Goal: Task Accomplishment & Management: Use online tool/utility

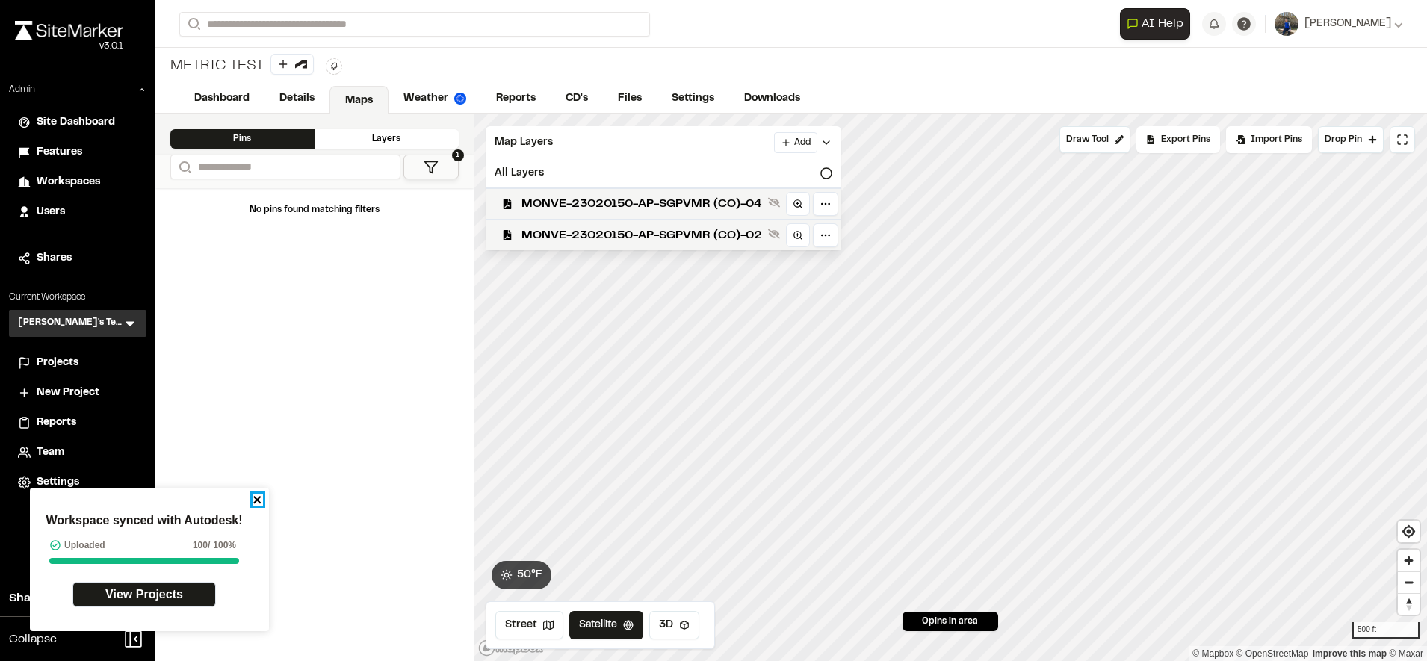
click at [252, 495] on icon "close" at bounding box center [257, 500] width 10 height 12
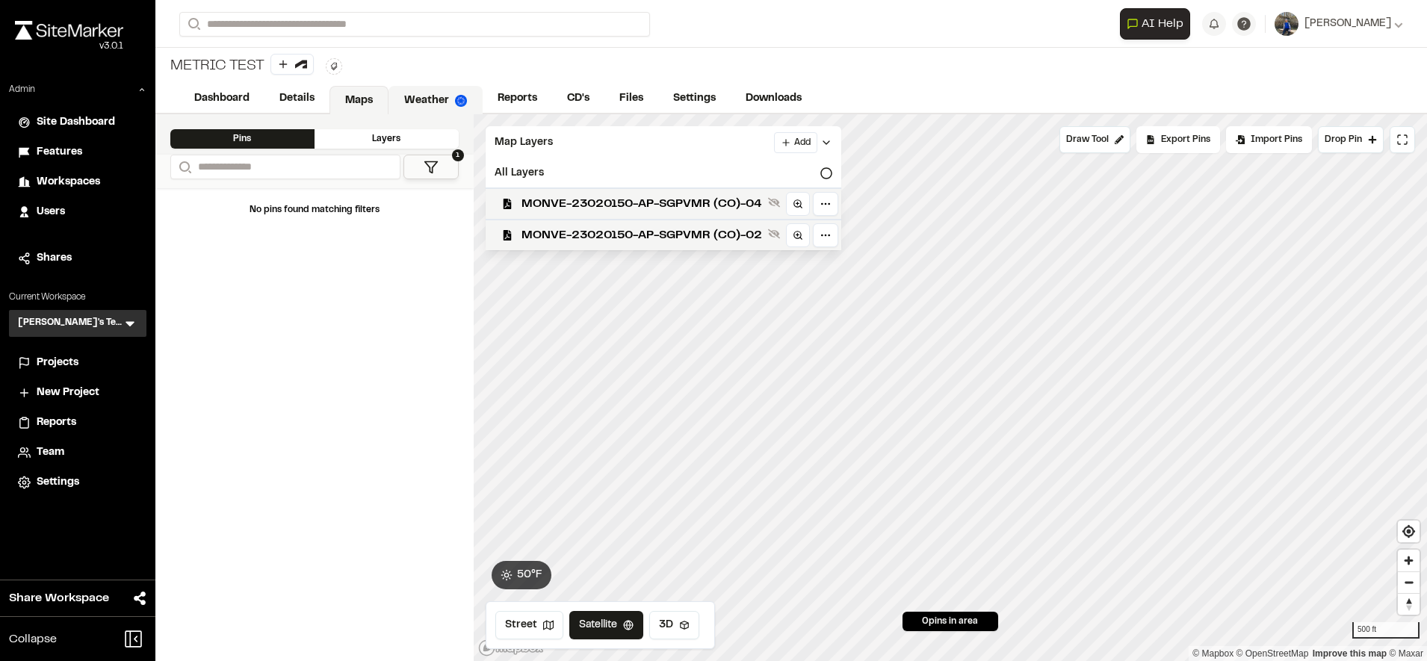
click at [446, 96] on link "Weather" at bounding box center [435, 100] width 94 height 28
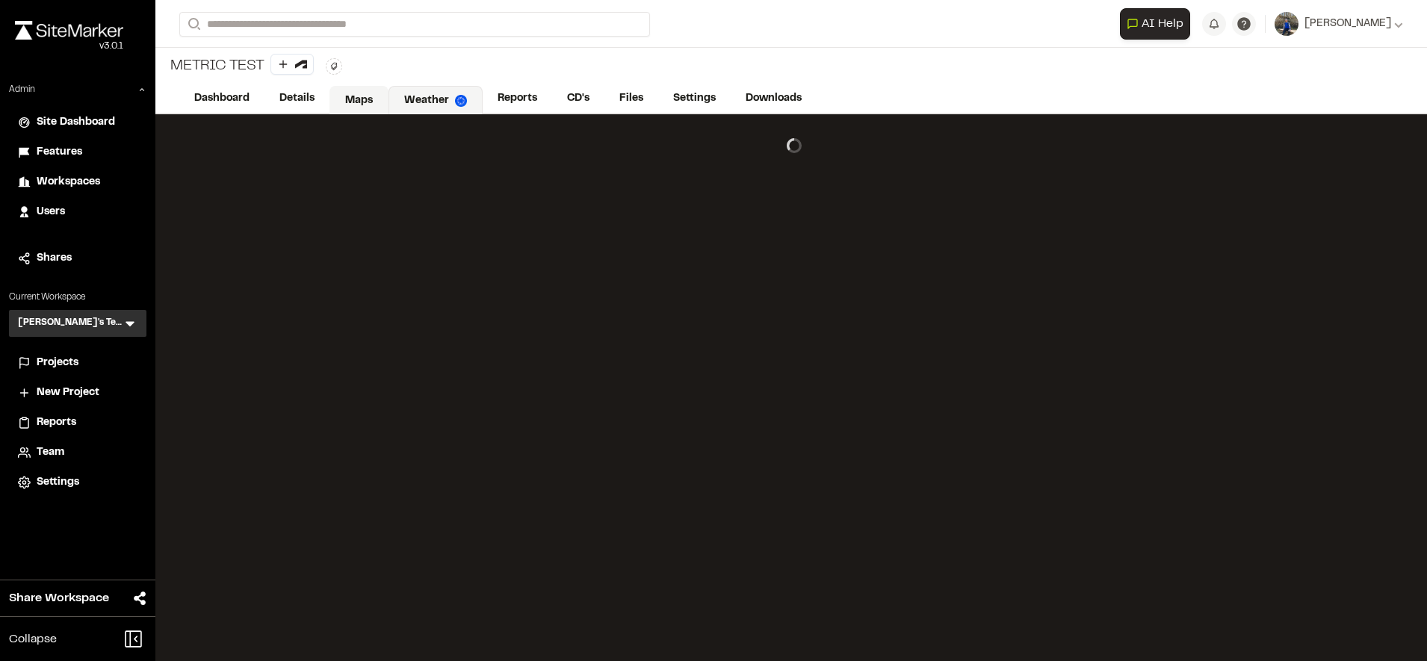
click at [339, 100] on link "Maps" at bounding box center [358, 100] width 59 height 28
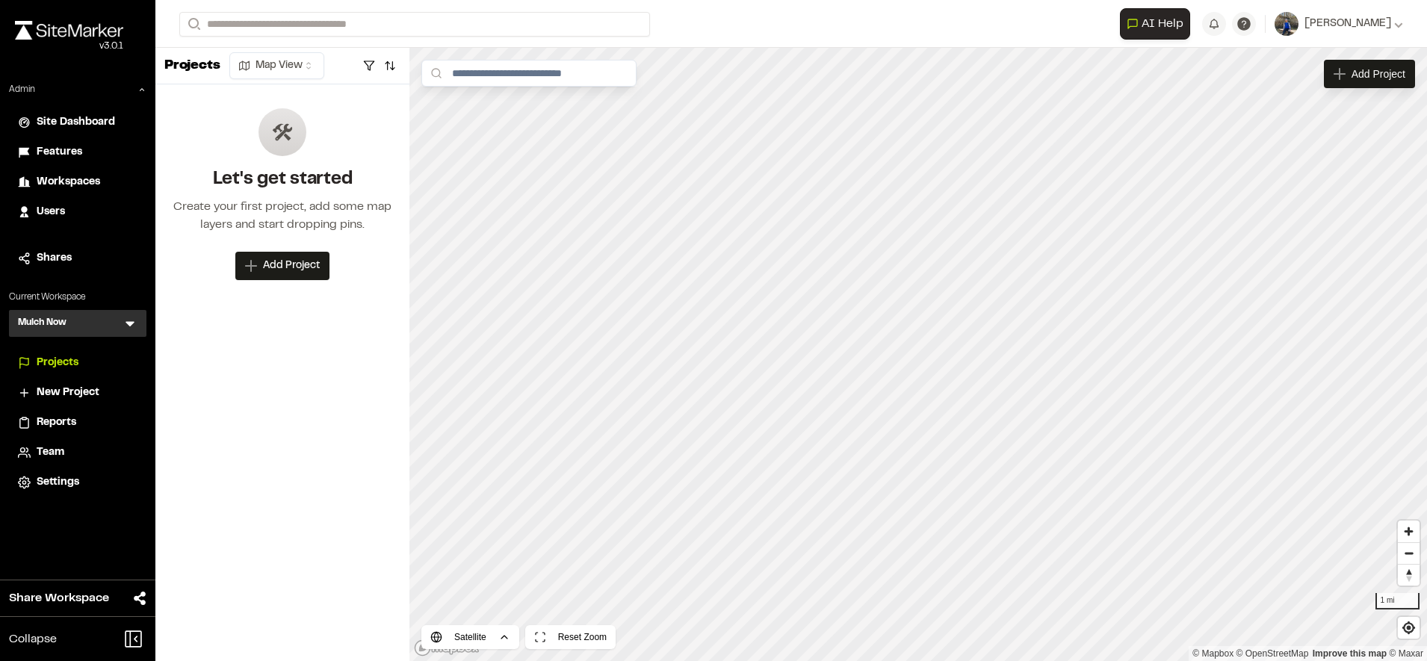
click at [63, 210] on span "Users" at bounding box center [51, 212] width 28 height 16
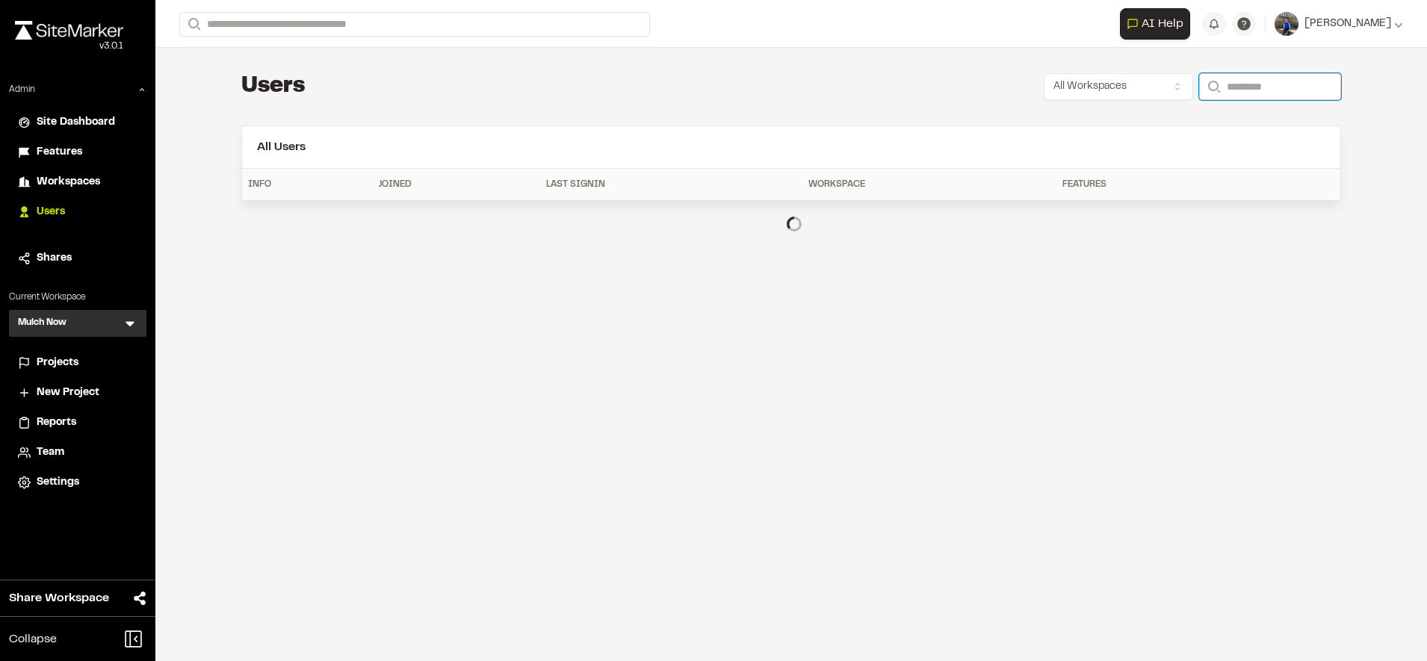
click at [1218, 92] on input "Search" at bounding box center [1270, 86] width 142 height 27
type input "**********"
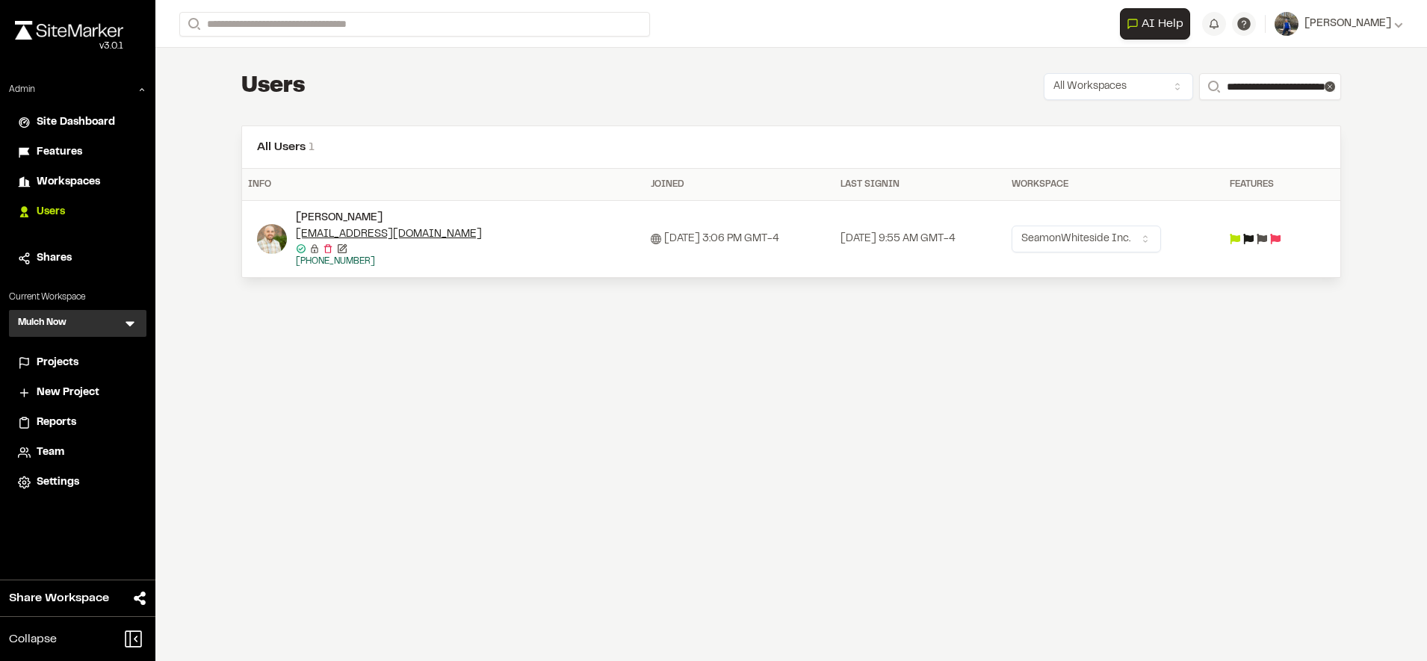
click at [1274, 245] on td at bounding box center [1268, 239] width 89 height 77
click at [1267, 241] on icon at bounding box center [1262, 239] width 10 height 10
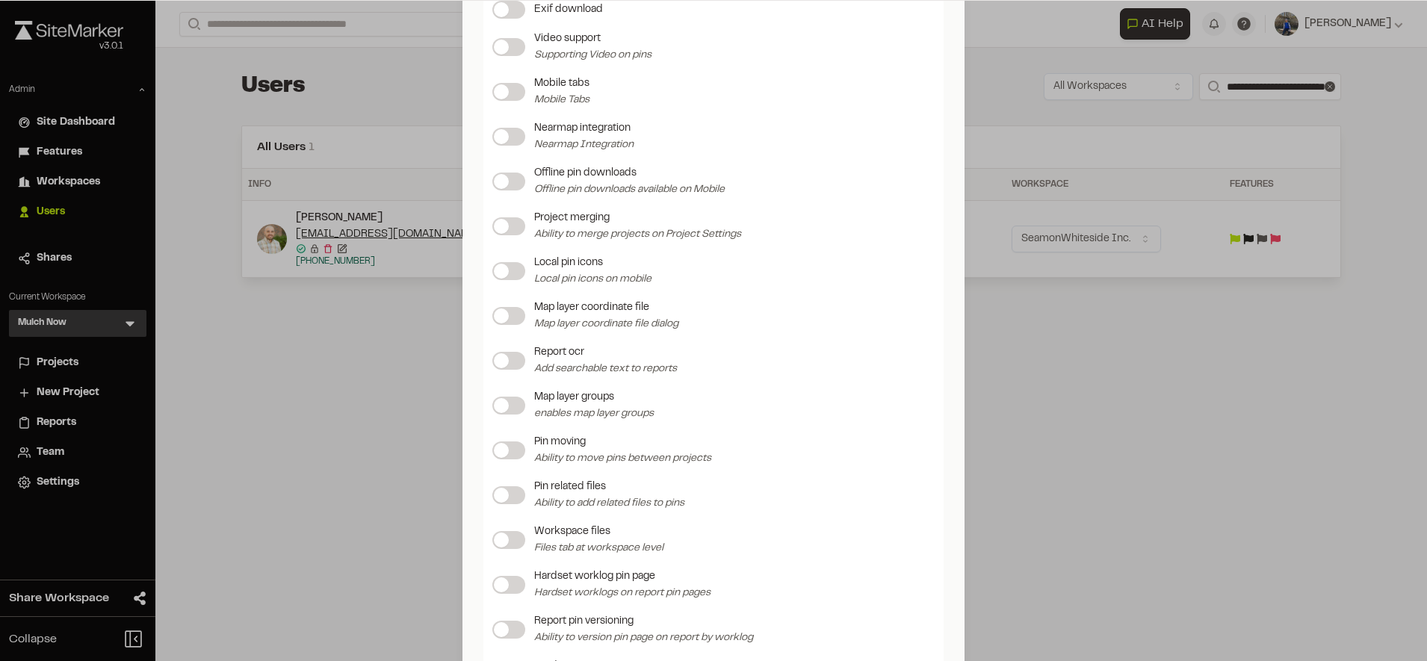
scroll to position [1449, 0]
drag, startPoint x: 662, startPoint y: 583, endPoint x: 524, endPoint y: 580, distance: 137.5
click at [524, 580] on div "Hardset worklog pin page Hardset worklogs on report pin pages" at bounding box center [713, 585] width 442 height 33
copy p "Hardset worklog pin page"
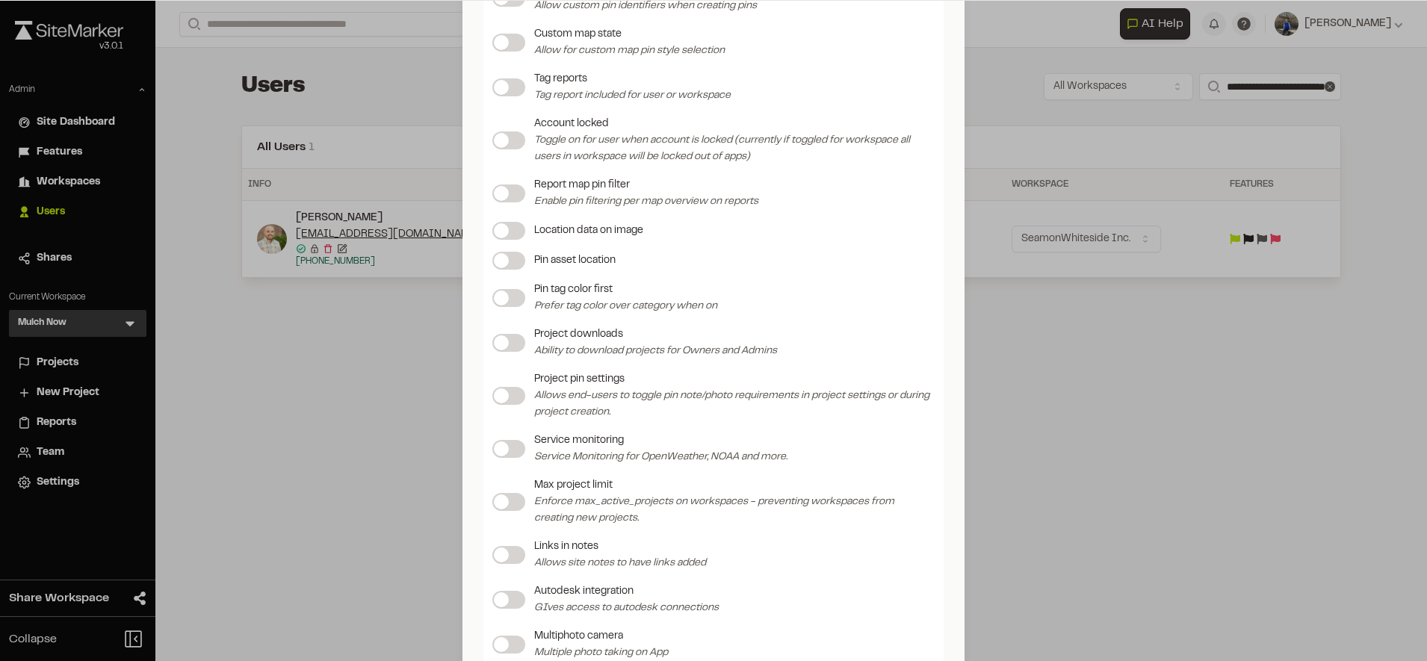
scroll to position [214, 0]
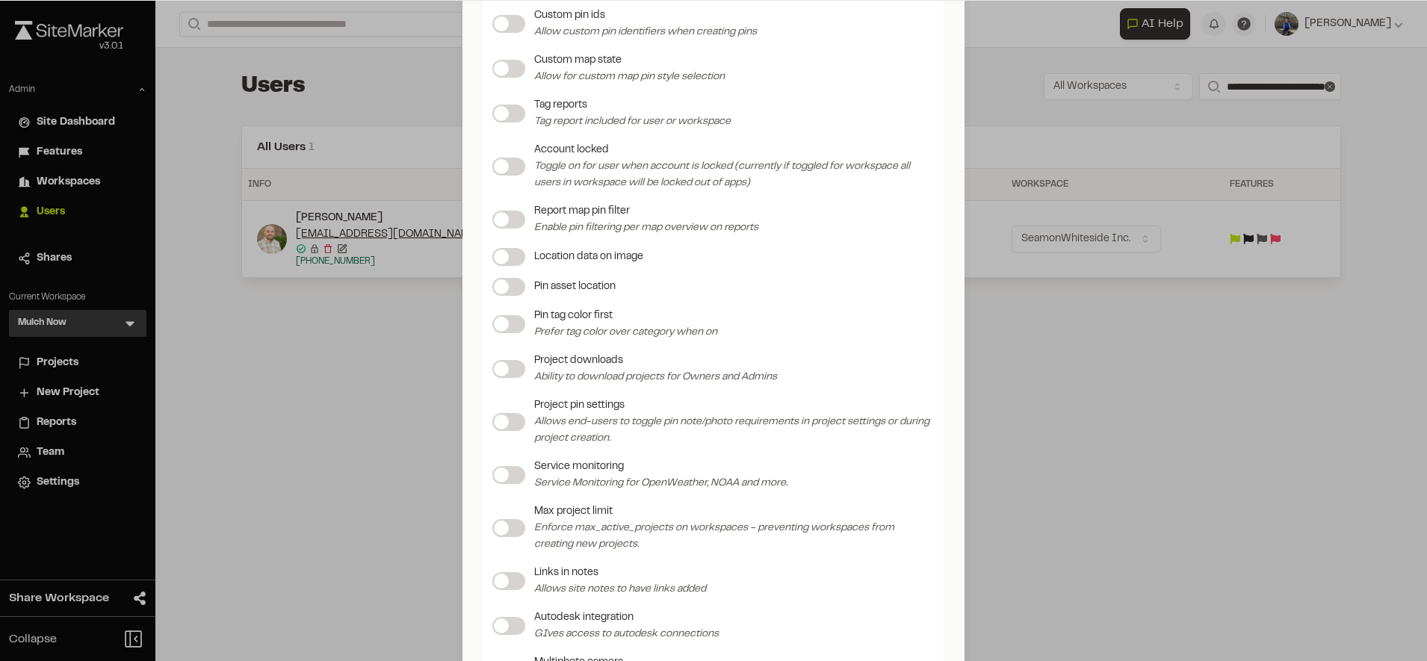
click at [229, 305] on div "Update Feature Flags Feature Flags Project storage enabled Reports iframe Toggl…" at bounding box center [713, 330] width 1427 height 661
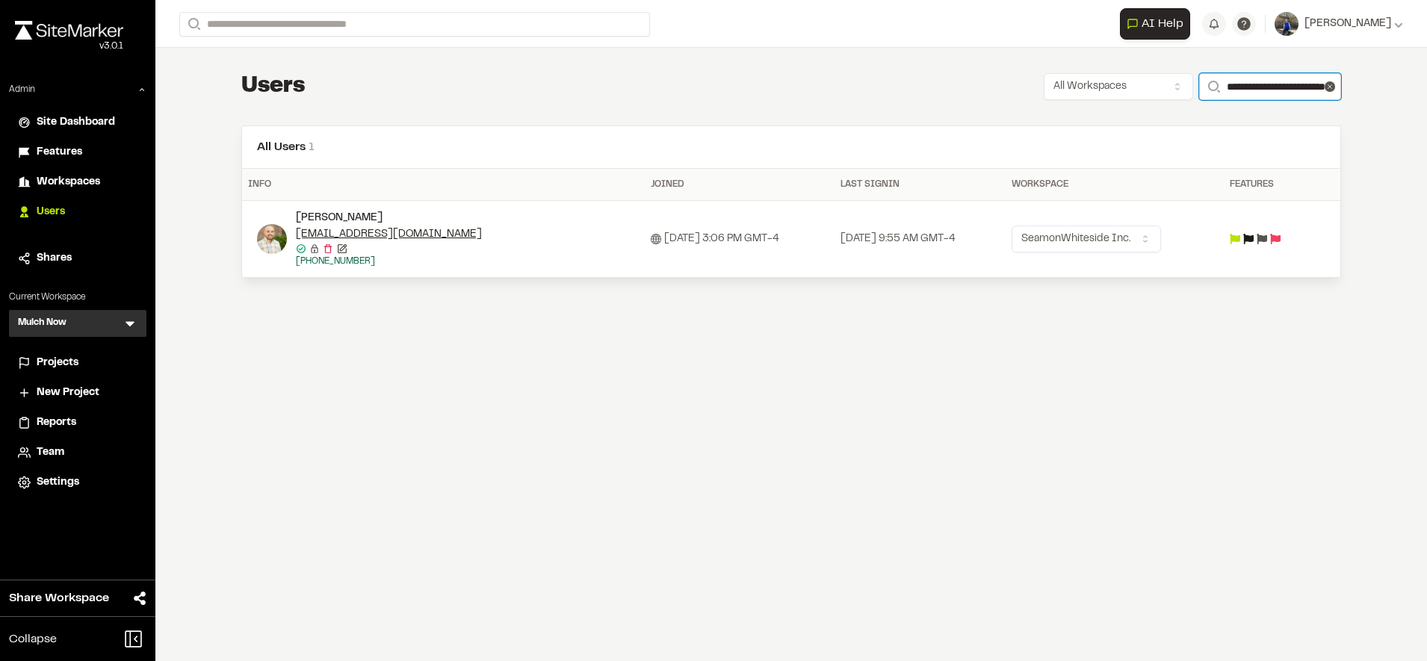
click at [1255, 95] on input "**********" at bounding box center [1270, 86] width 142 height 27
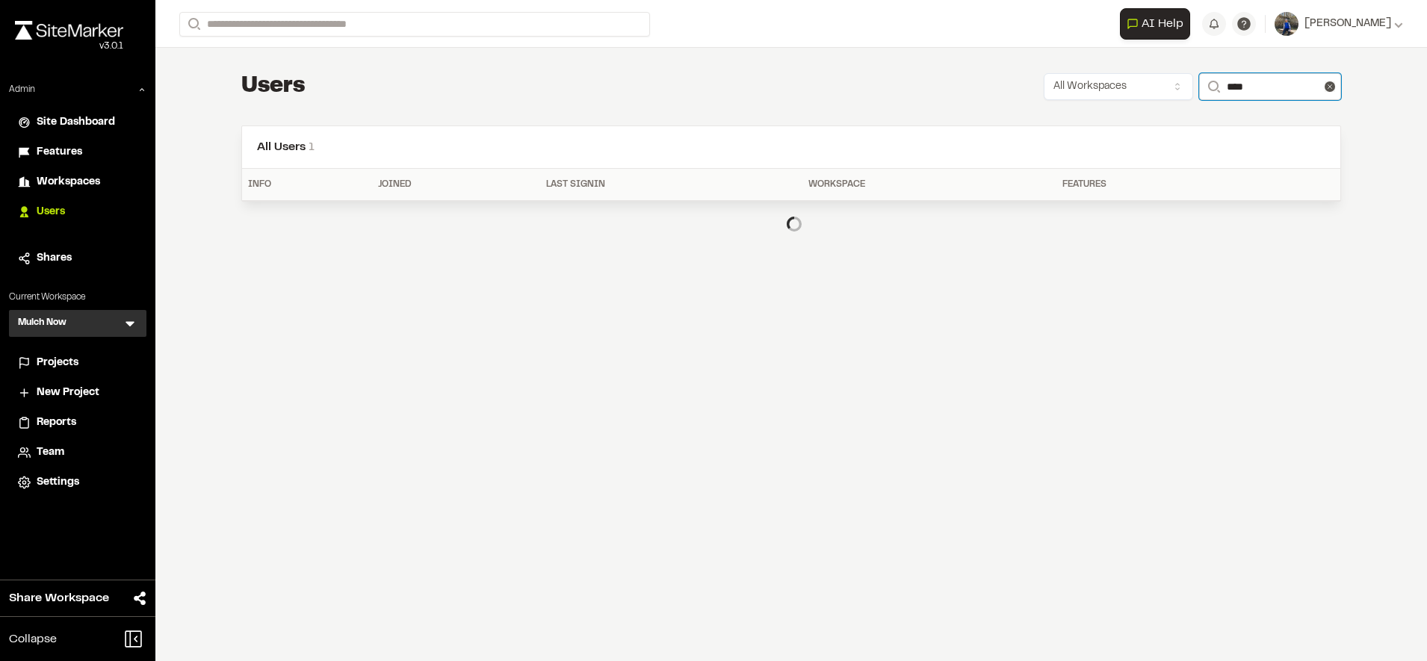
type input "**********"
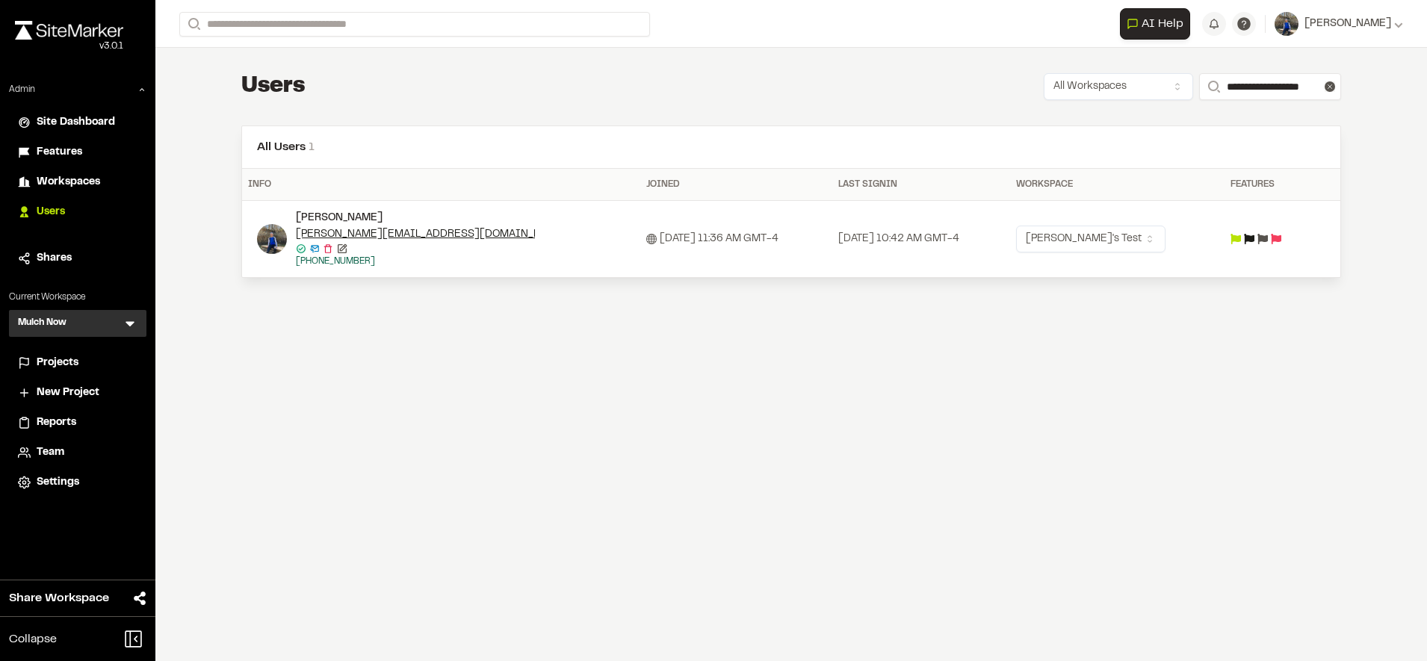
click at [1263, 233] on td at bounding box center [1267, 239] width 87 height 77
click at [1255, 240] on icon at bounding box center [1250, 239] width 10 height 10
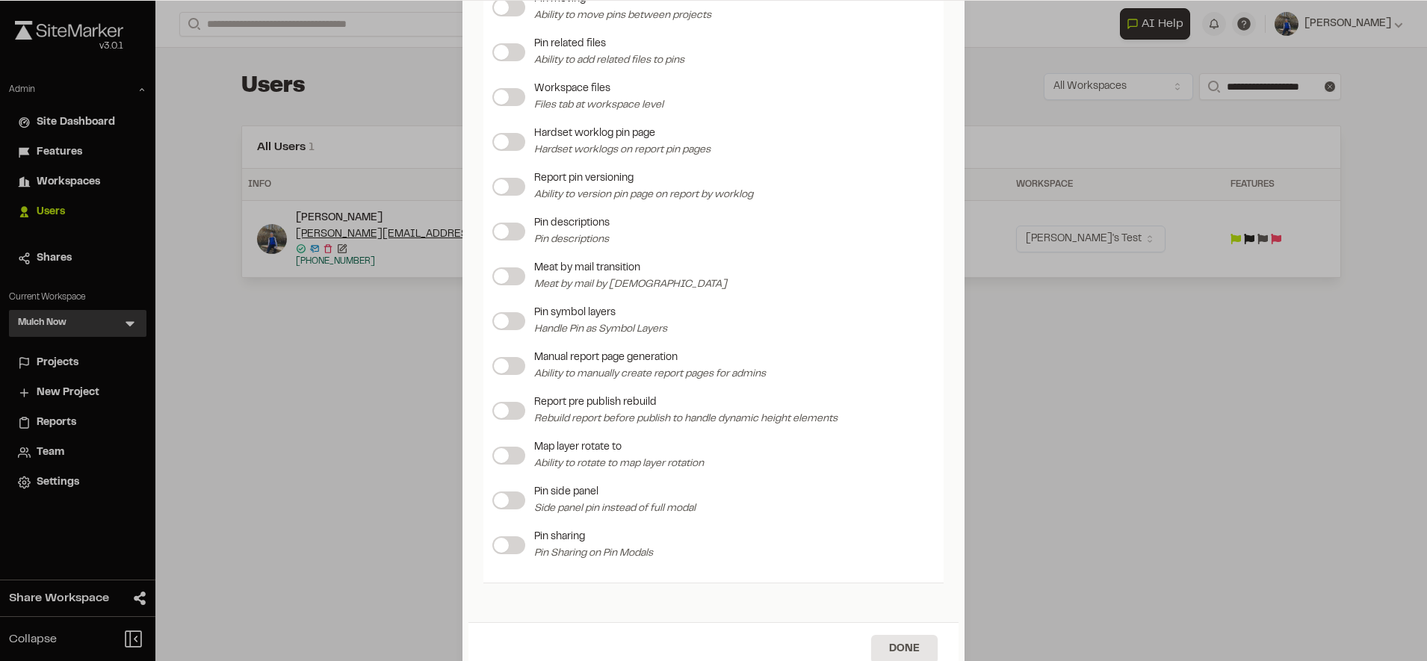
scroll to position [1650, 0]
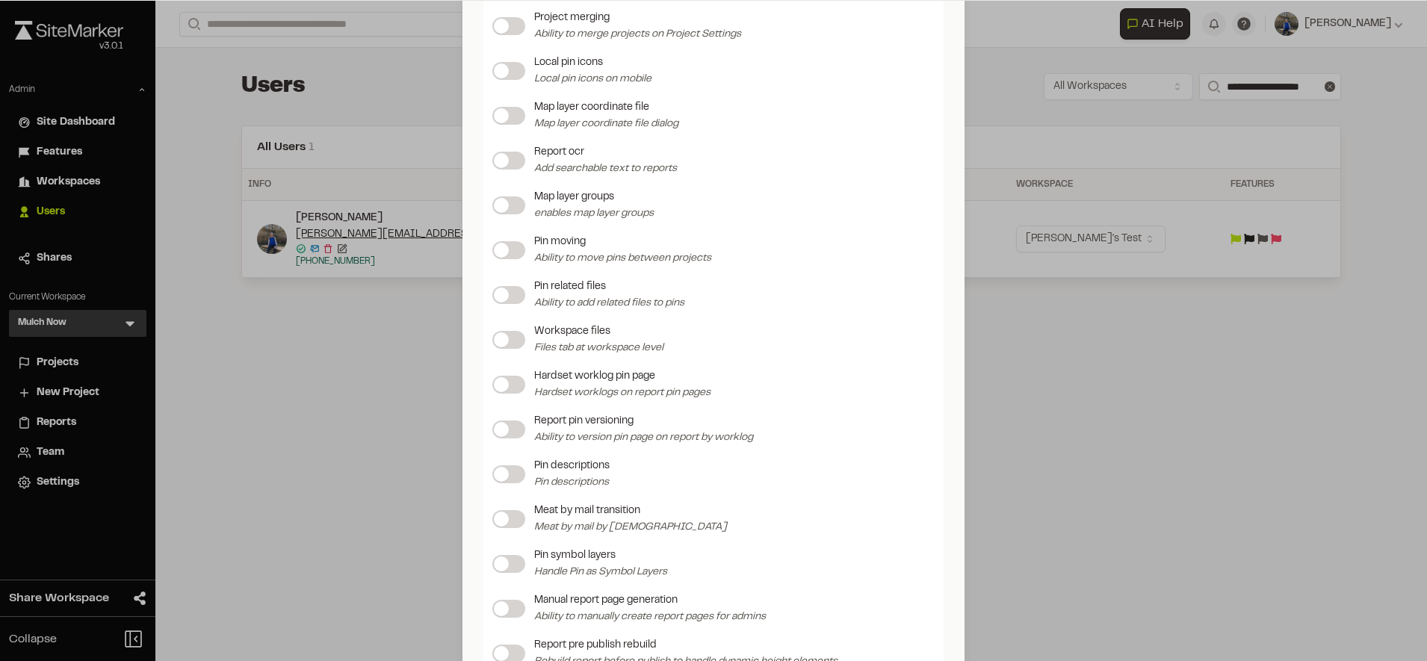
click at [506, 382] on label at bounding box center [508, 385] width 33 height 18
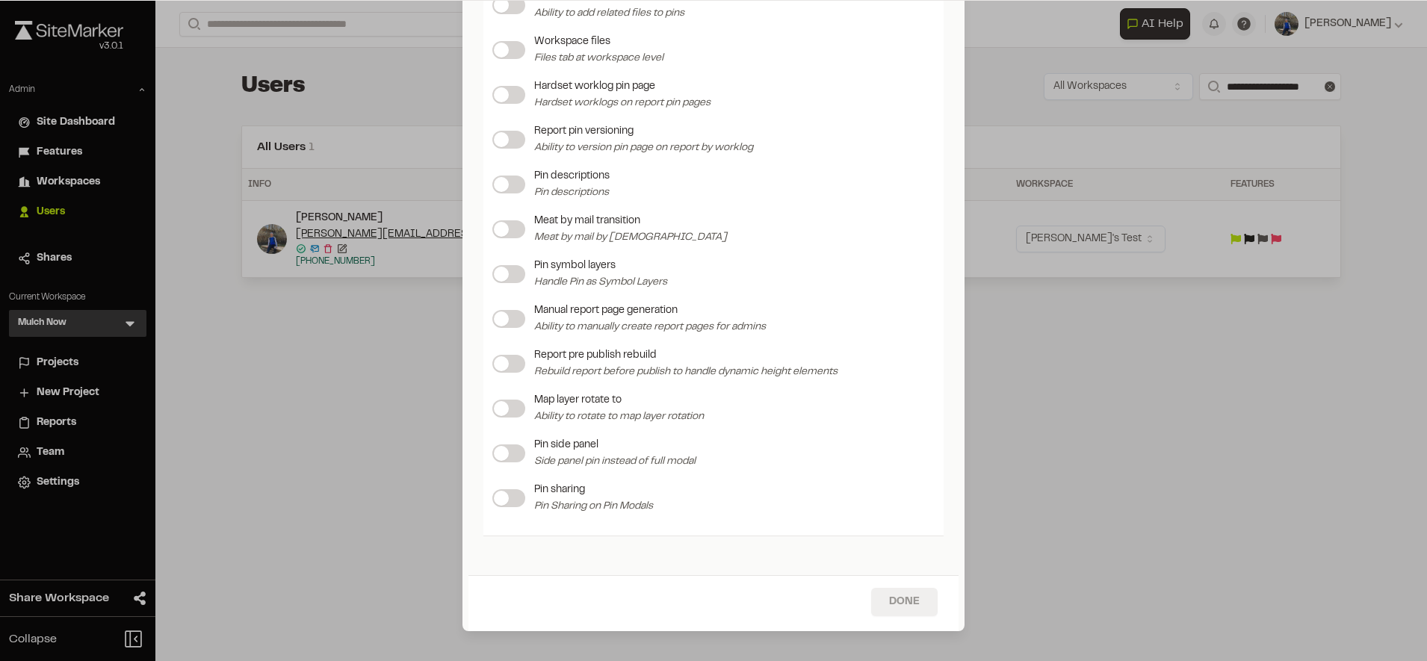
click at [911, 598] on button "Done" at bounding box center [904, 602] width 66 height 28
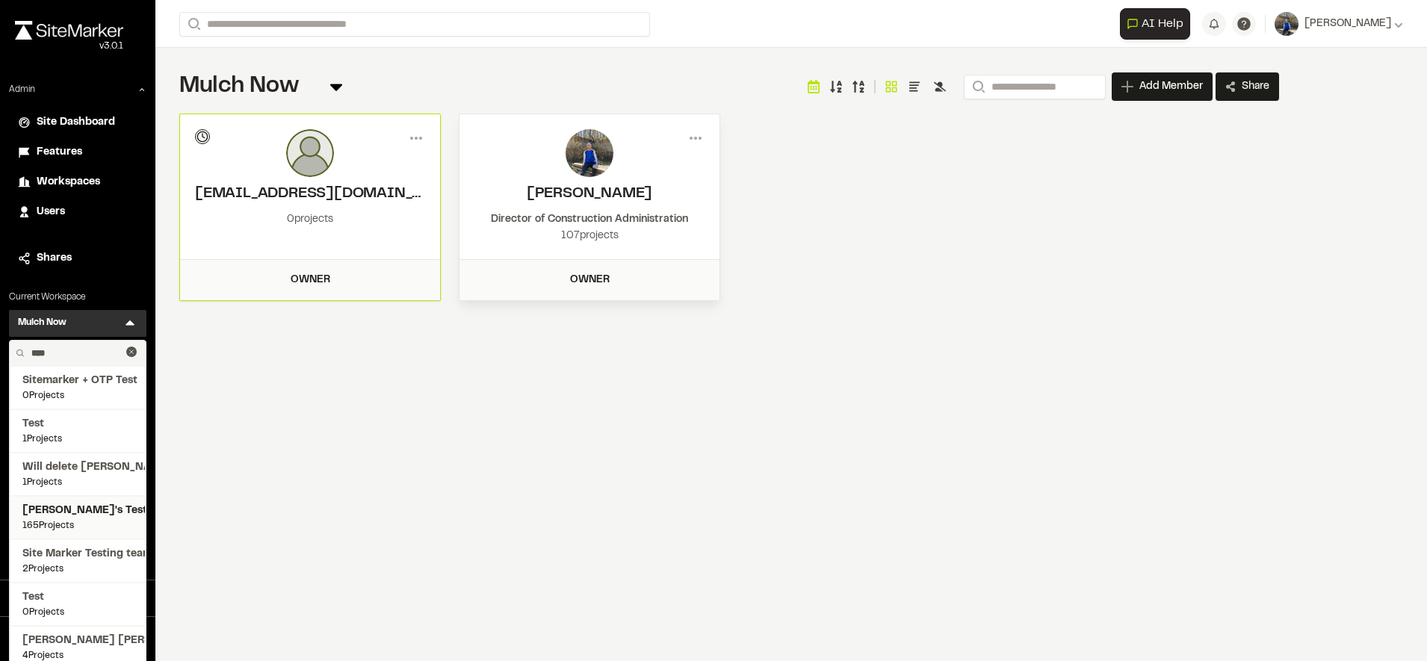
type input "****"
click at [64, 522] on span "165 Projects" at bounding box center [77, 525] width 111 height 13
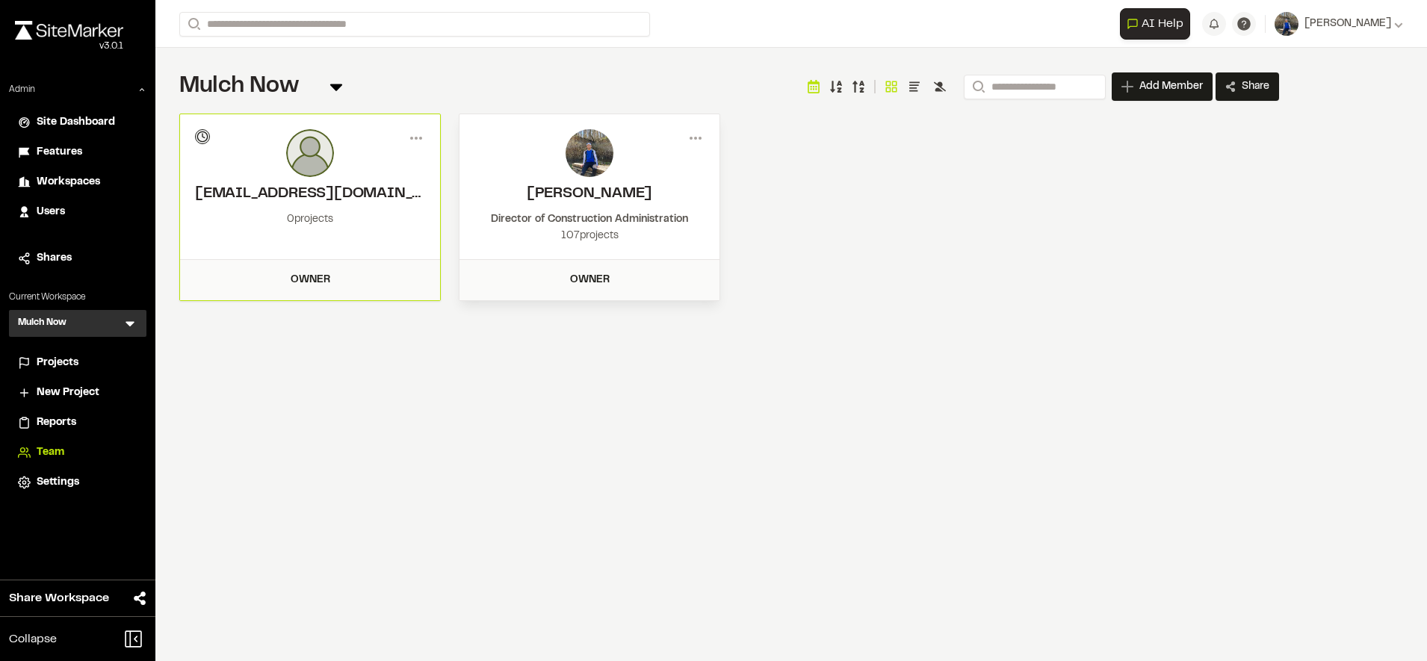
click at [47, 359] on span "Projects" at bounding box center [58, 363] width 42 height 16
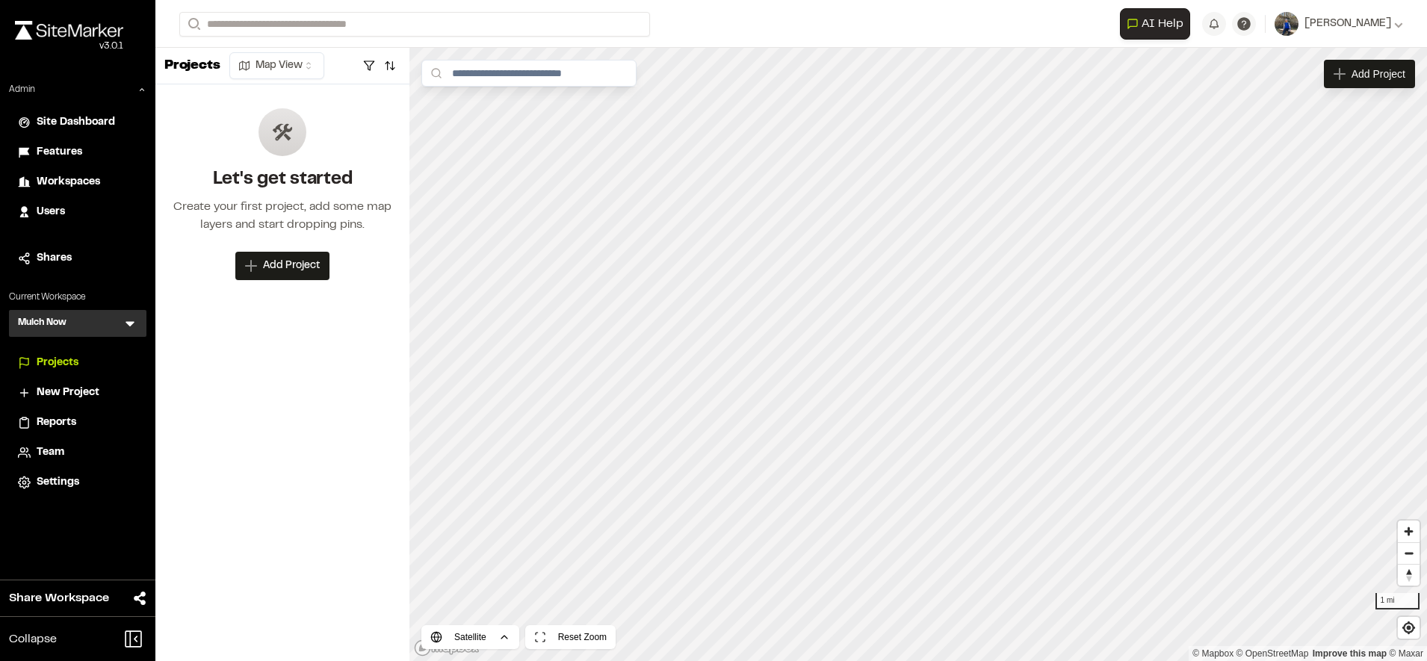
click at [126, 321] on icon at bounding box center [130, 323] width 15 height 15
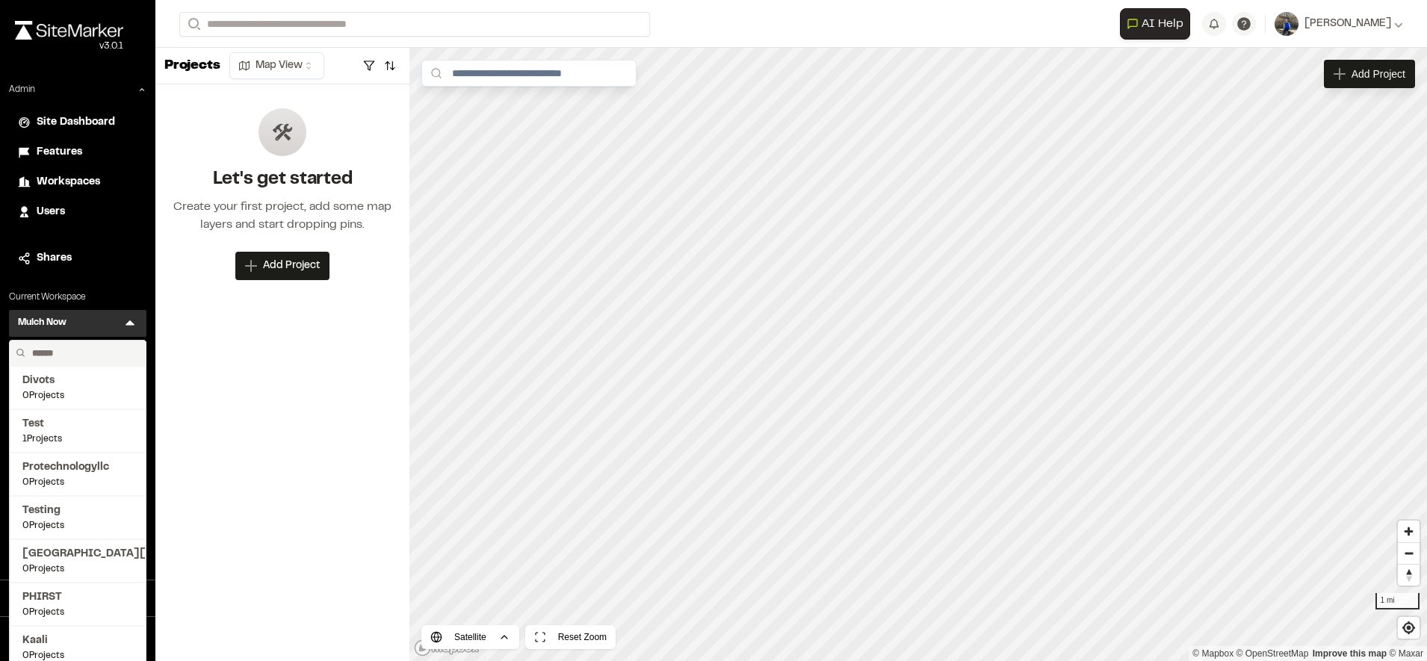
click at [72, 365] on input "text" at bounding box center [83, 353] width 114 height 25
type input "****"
click at [61, 512] on span "[PERSON_NAME]'s Test" at bounding box center [77, 511] width 111 height 16
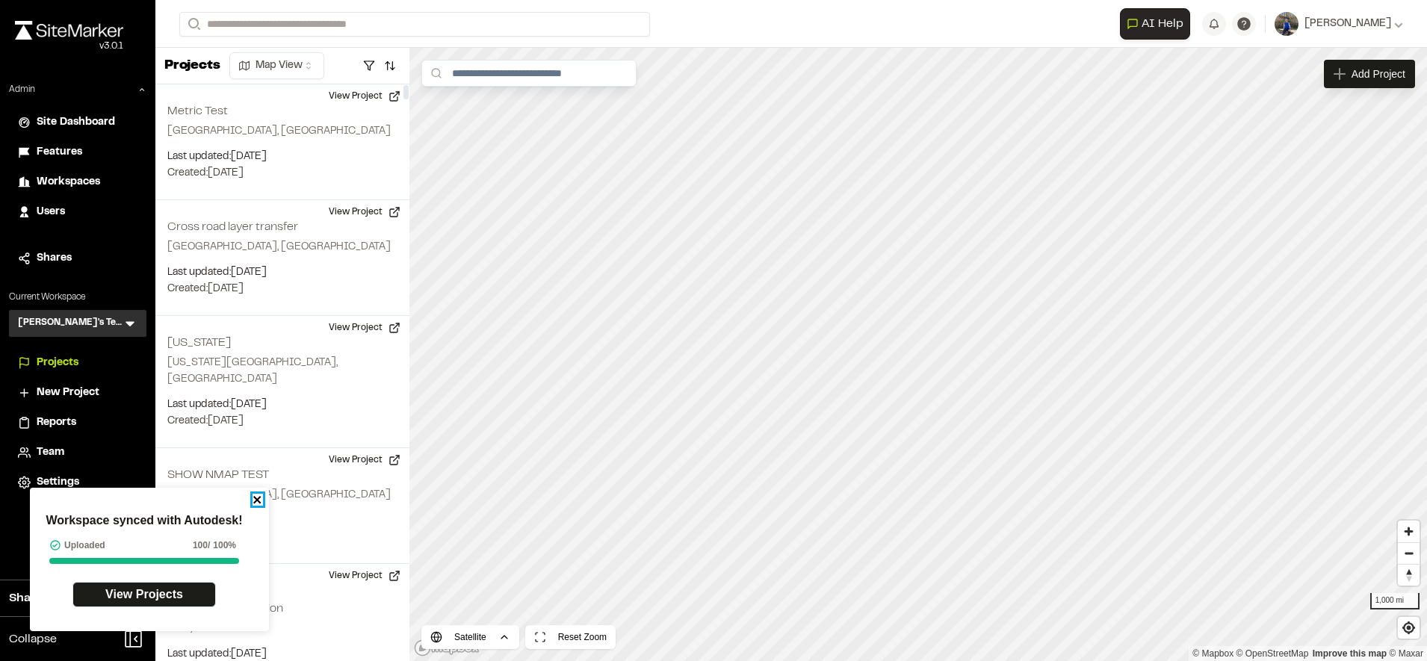
click at [258, 494] on icon "close" at bounding box center [257, 500] width 10 height 12
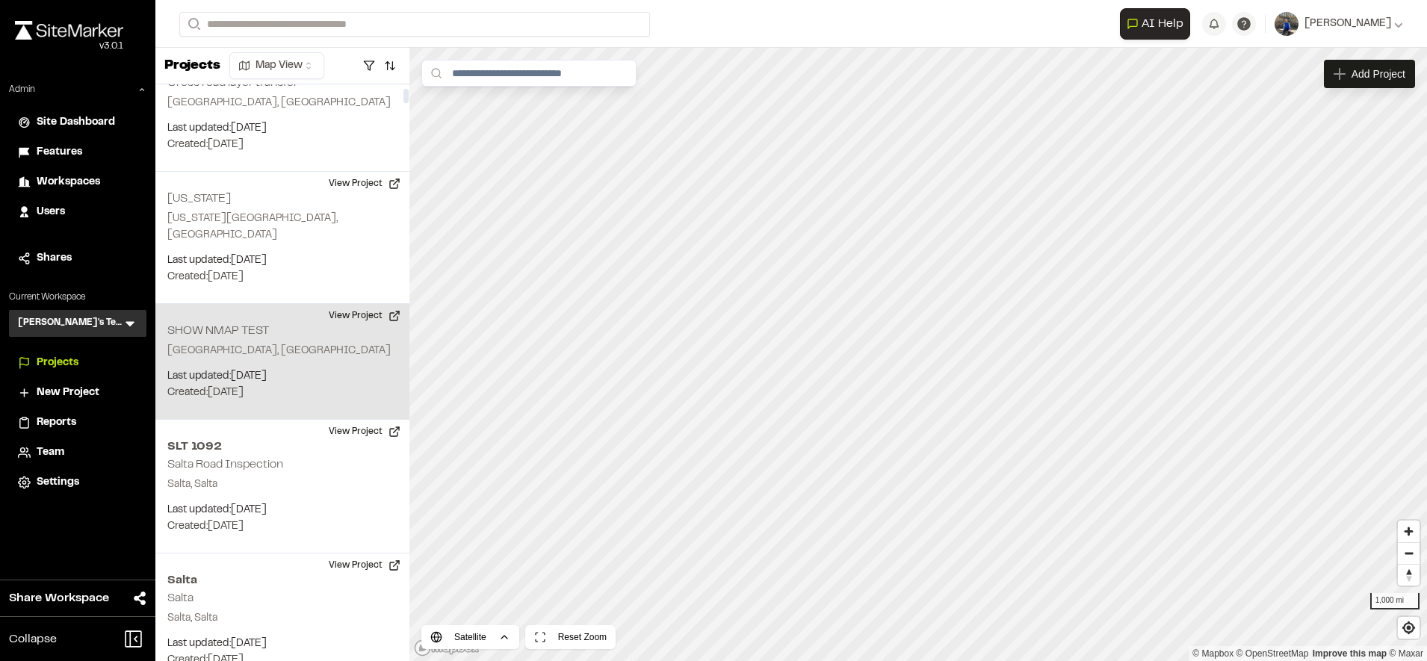
scroll to position [149, 0]
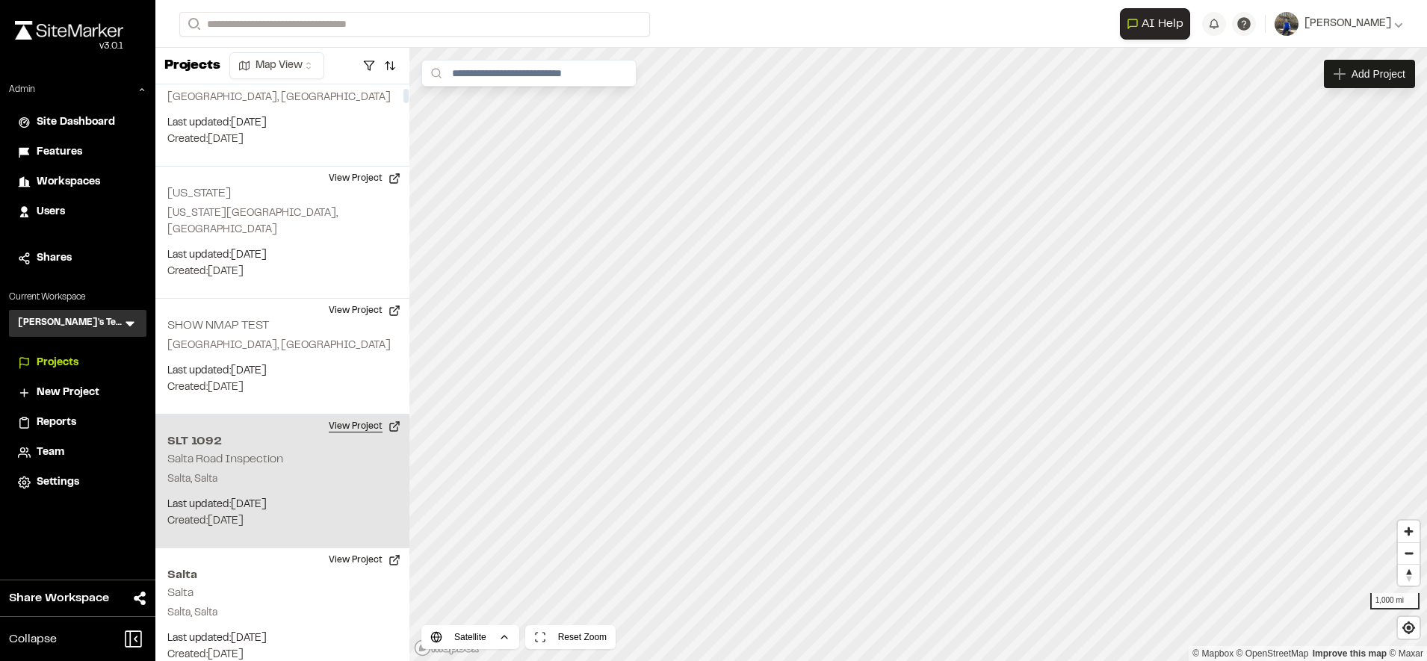
click at [359, 415] on button "View Project" at bounding box center [365, 427] width 90 height 24
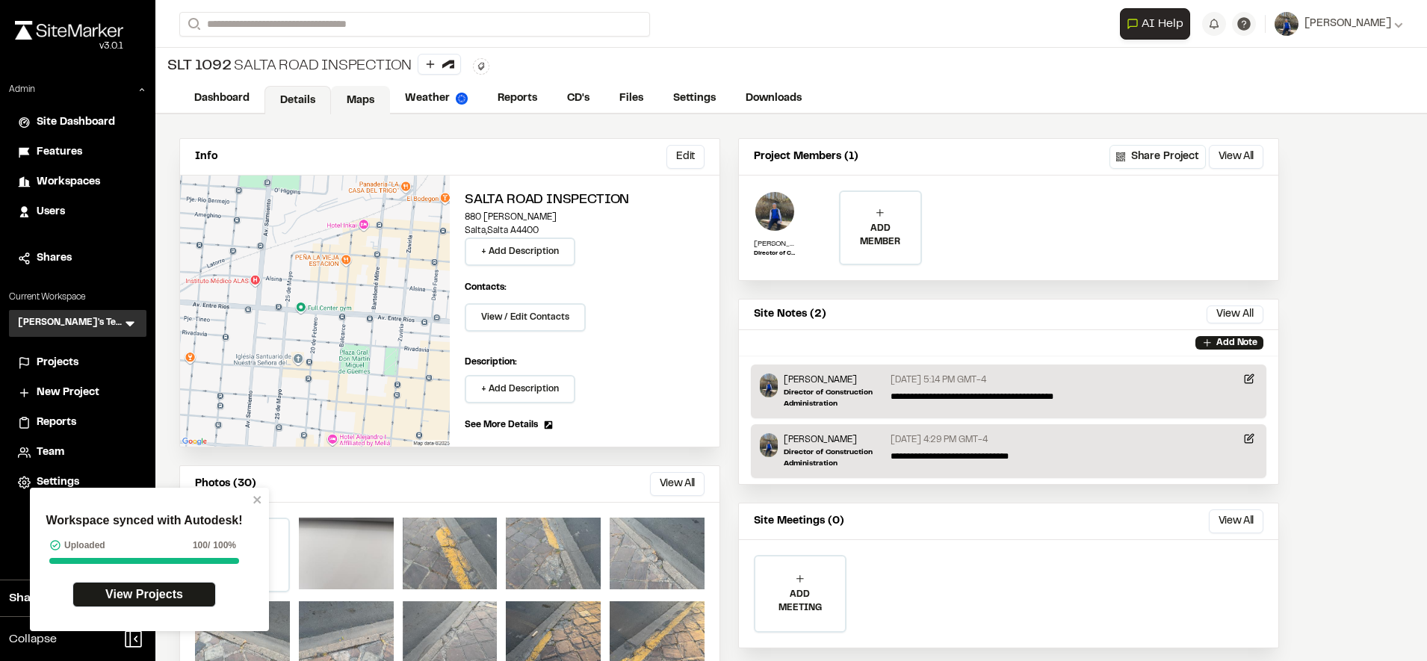
click at [365, 92] on link "Maps" at bounding box center [360, 100] width 59 height 28
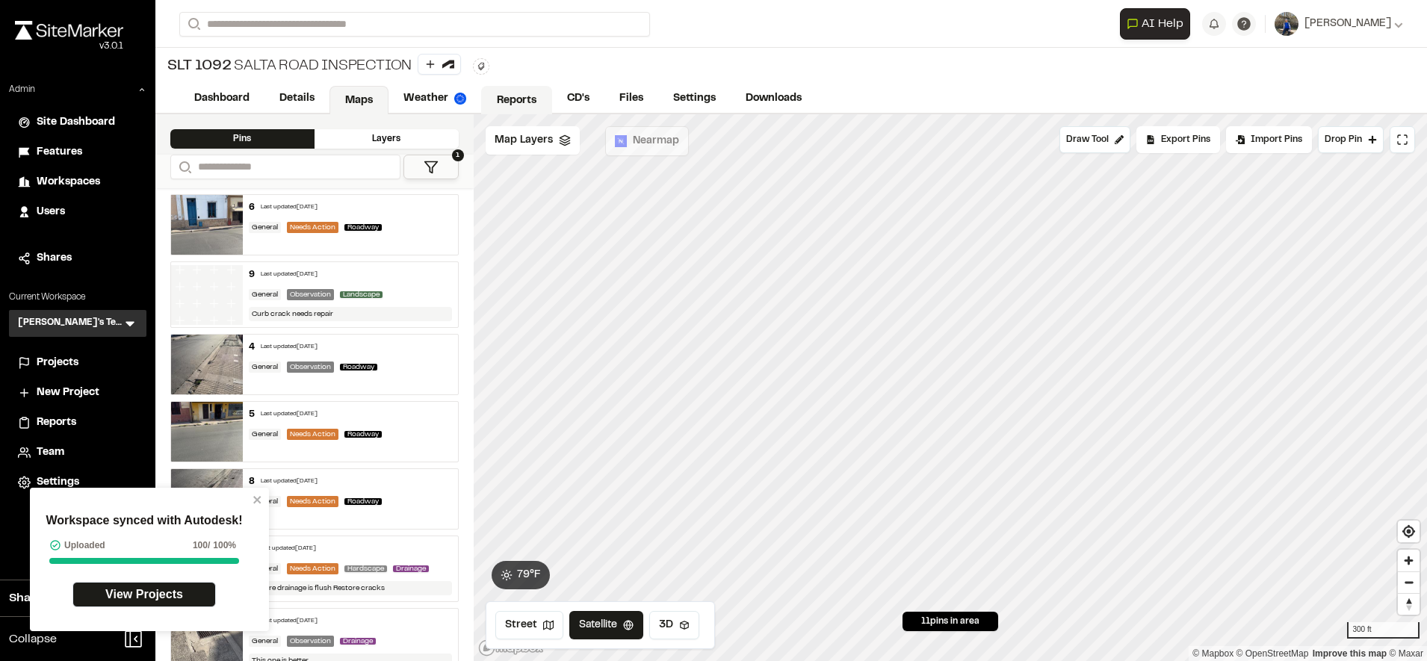
click at [535, 90] on link "Reports" at bounding box center [516, 100] width 71 height 28
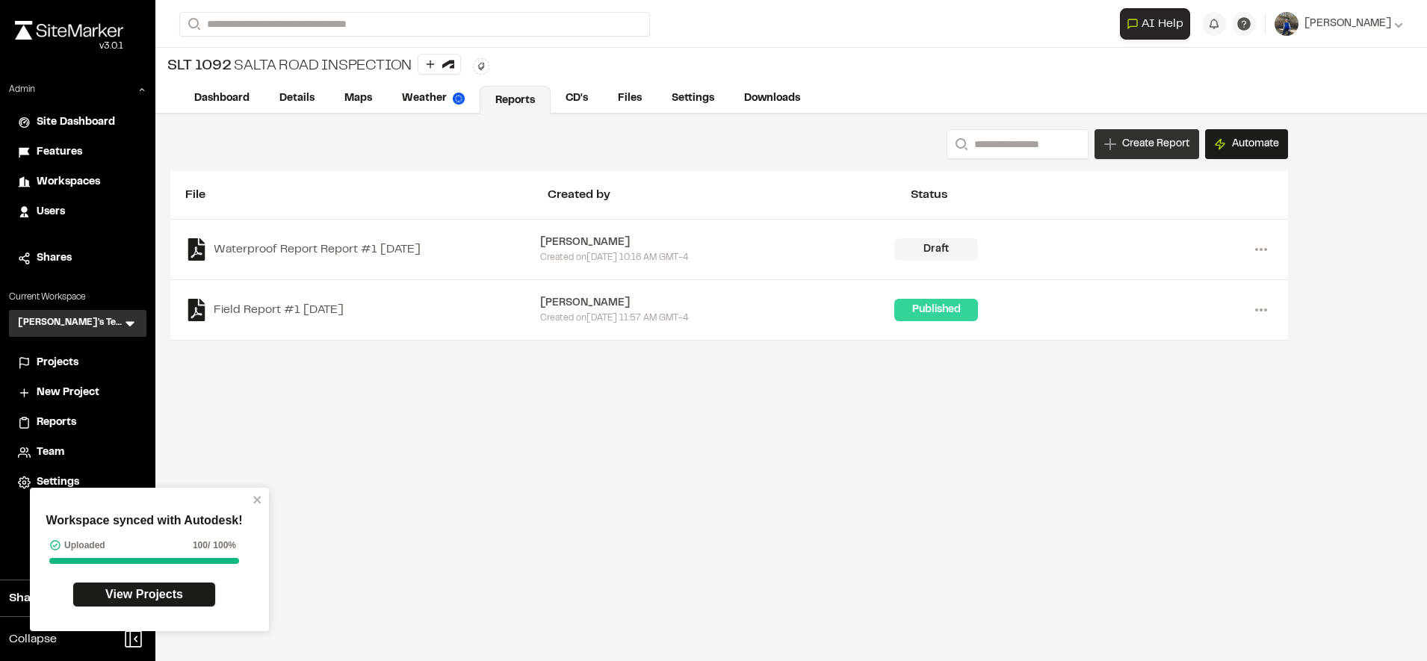
click at [1153, 142] on span "Create Report" at bounding box center [1155, 144] width 67 height 16
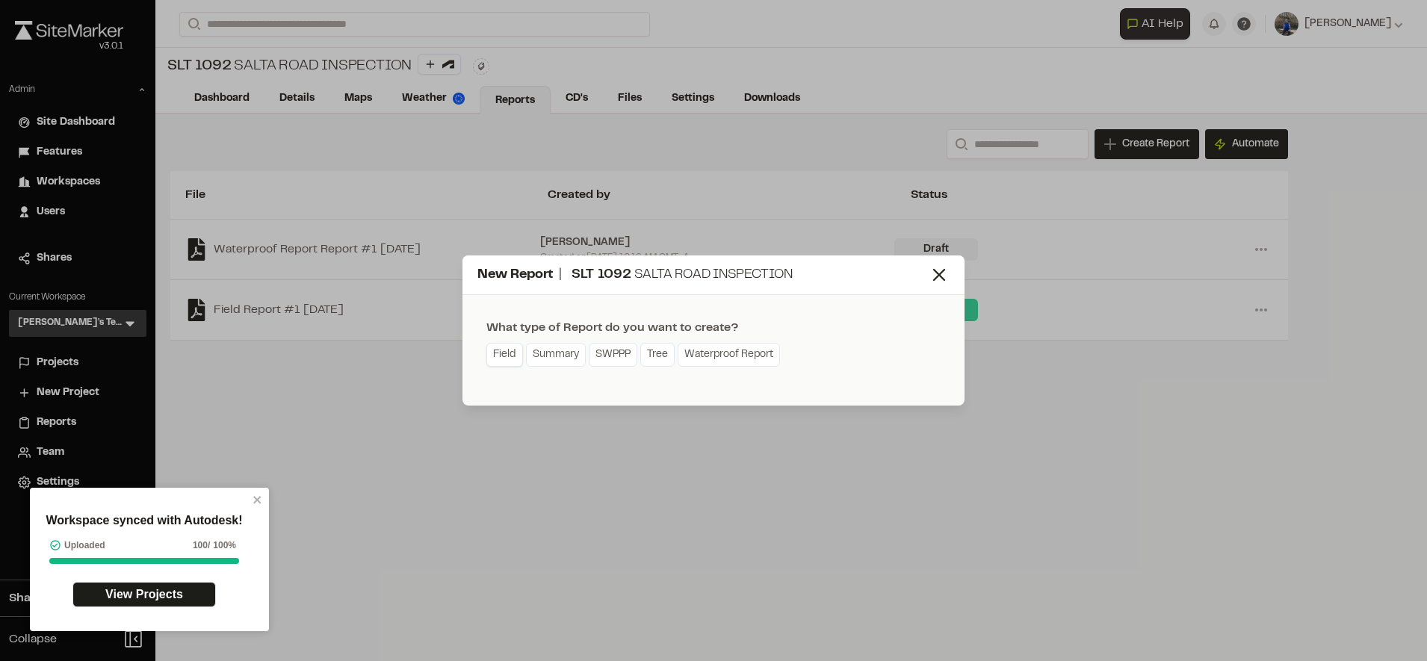
click at [516, 347] on link "Field" at bounding box center [504, 355] width 37 height 24
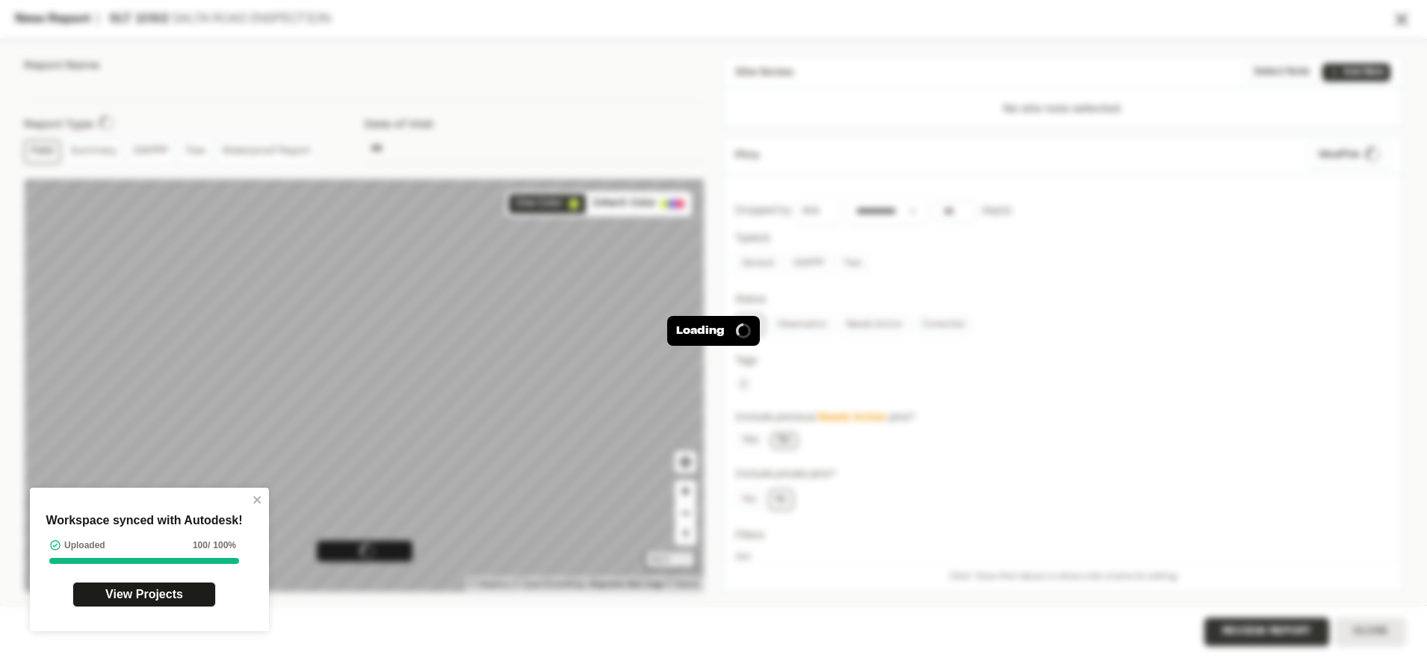
type input "**********"
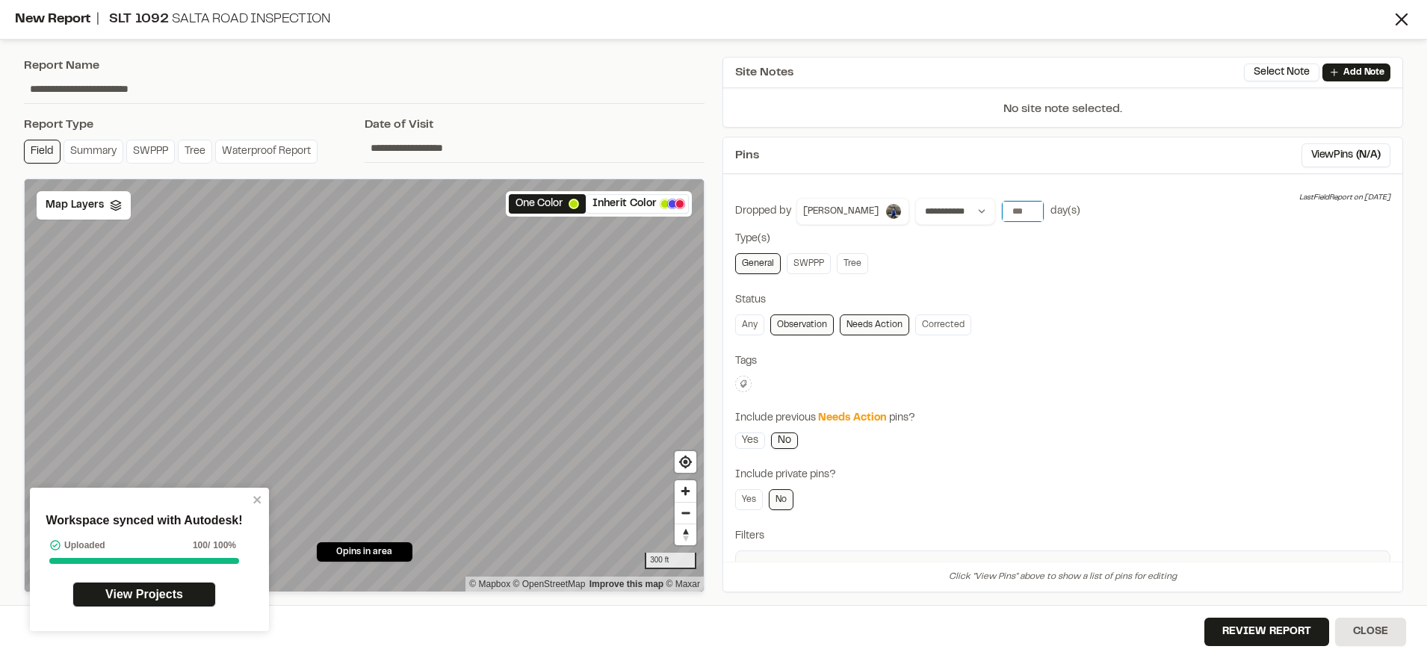
click at [1002, 213] on input "number" at bounding box center [1023, 211] width 42 height 21
type input "*"
click at [1402, 17] on icon at bounding box center [1401, 19] width 21 height 21
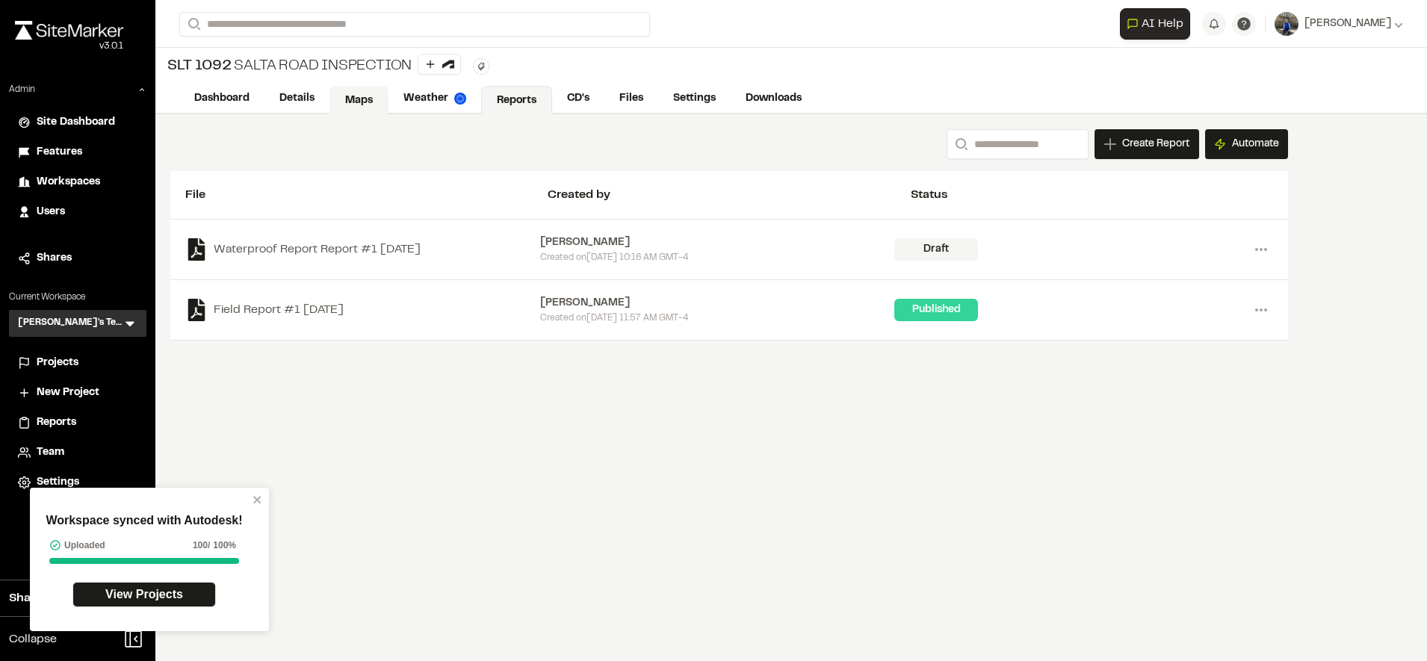
click at [357, 97] on link "Maps" at bounding box center [358, 100] width 59 height 28
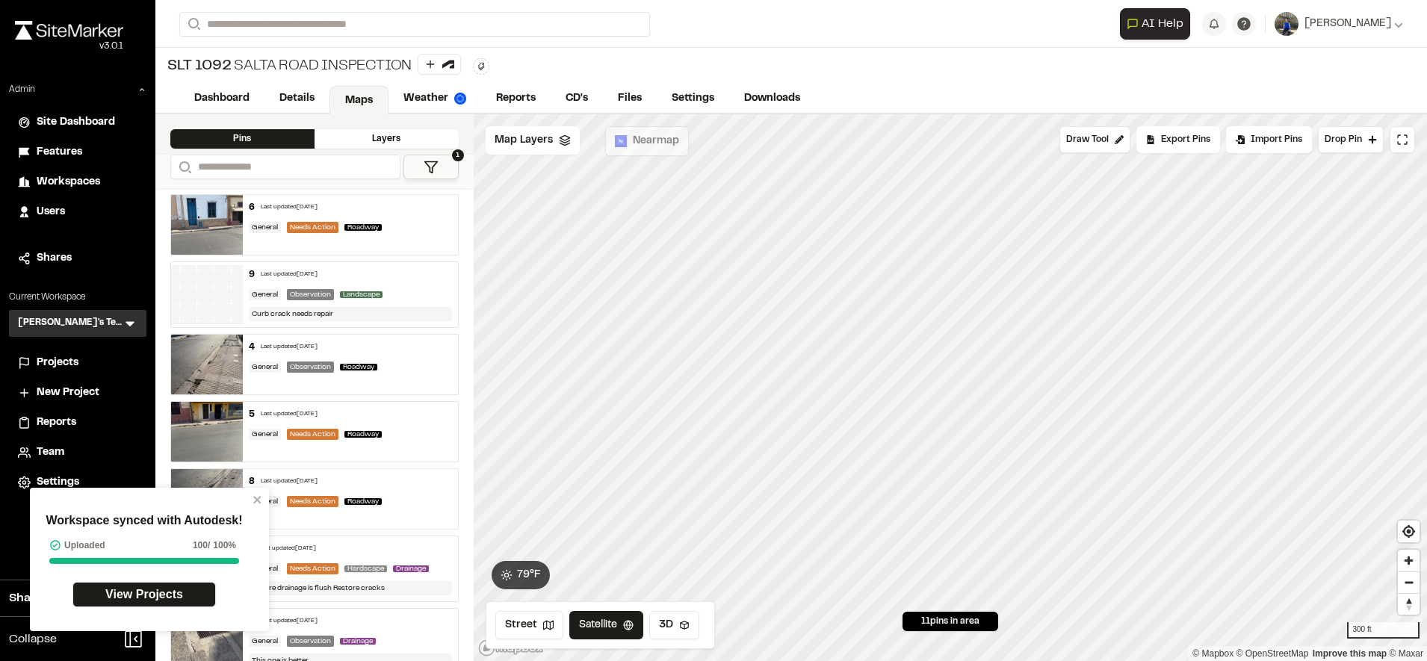
click at [427, 164] on icon at bounding box center [431, 167] width 15 height 15
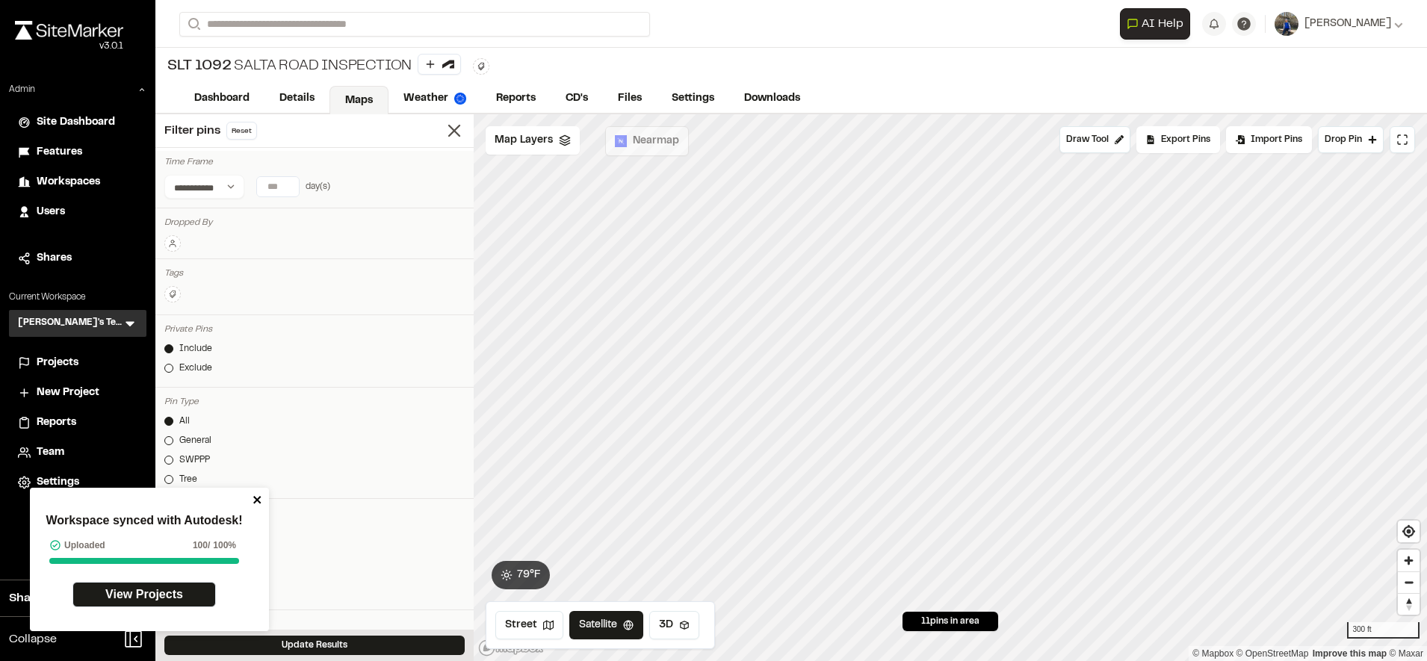
click at [257, 495] on icon "close" at bounding box center [257, 500] width 10 height 12
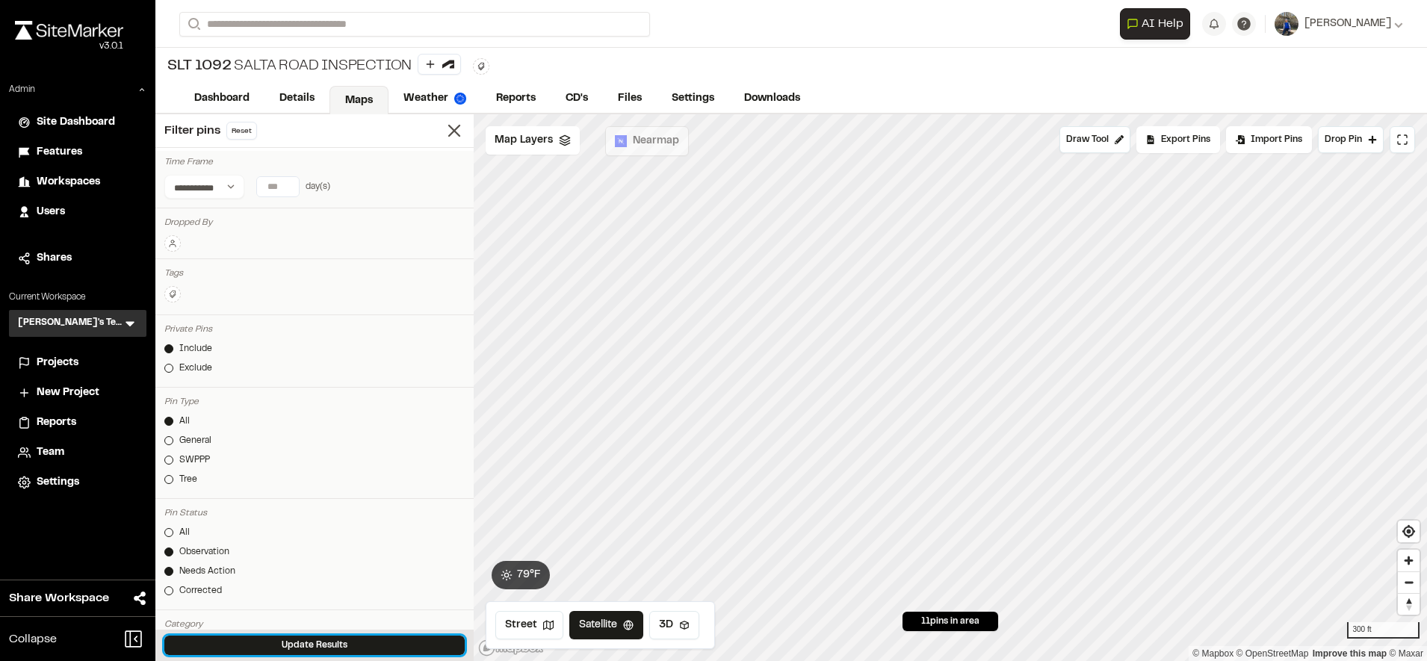
click at [316, 652] on button "Update Results" at bounding box center [314, 645] width 300 height 19
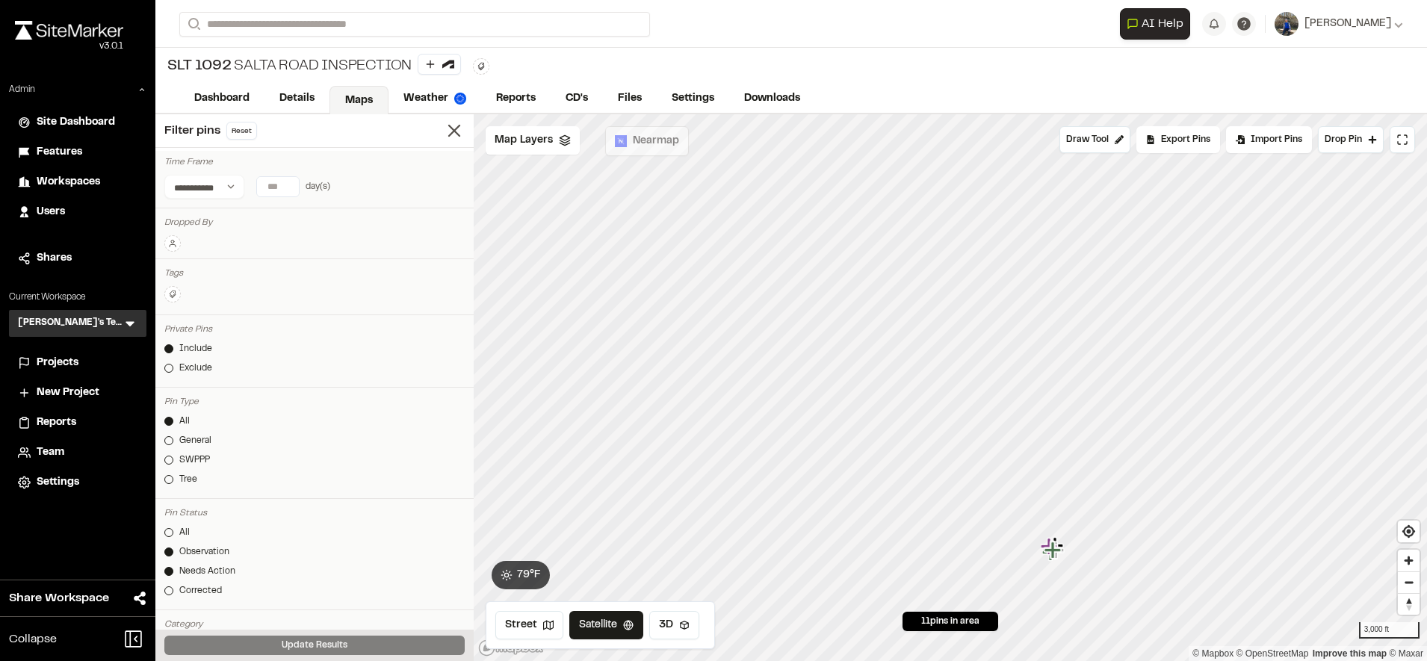
click at [1048, 548] on icon "Map marker" at bounding box center [1052, 550] width 16 height 16
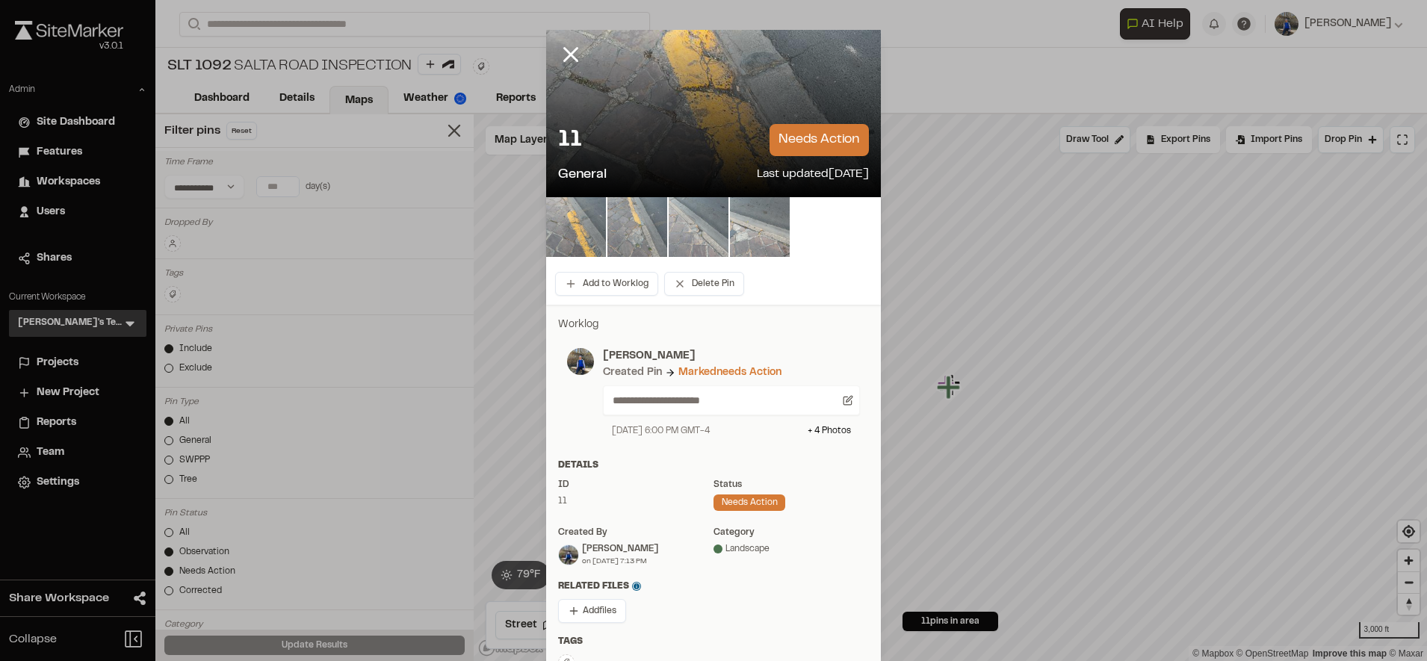
click at [854, 34] on div at bounding box center [713, 113] width 335 height 167
click at [843, 397] on icon at bounding box center [848, 400] width 10 height 10
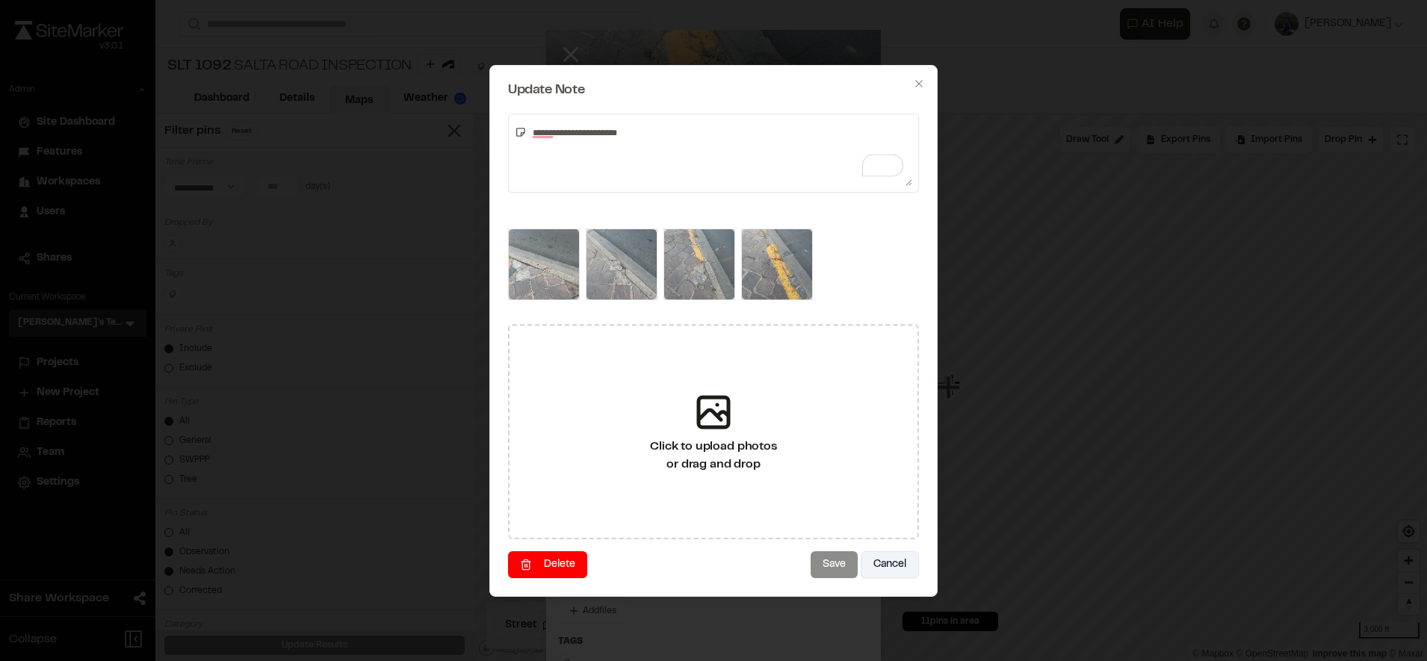
click at [893, 567] on button "Cancel" at bounding box center [890, 564] width 58 height 27
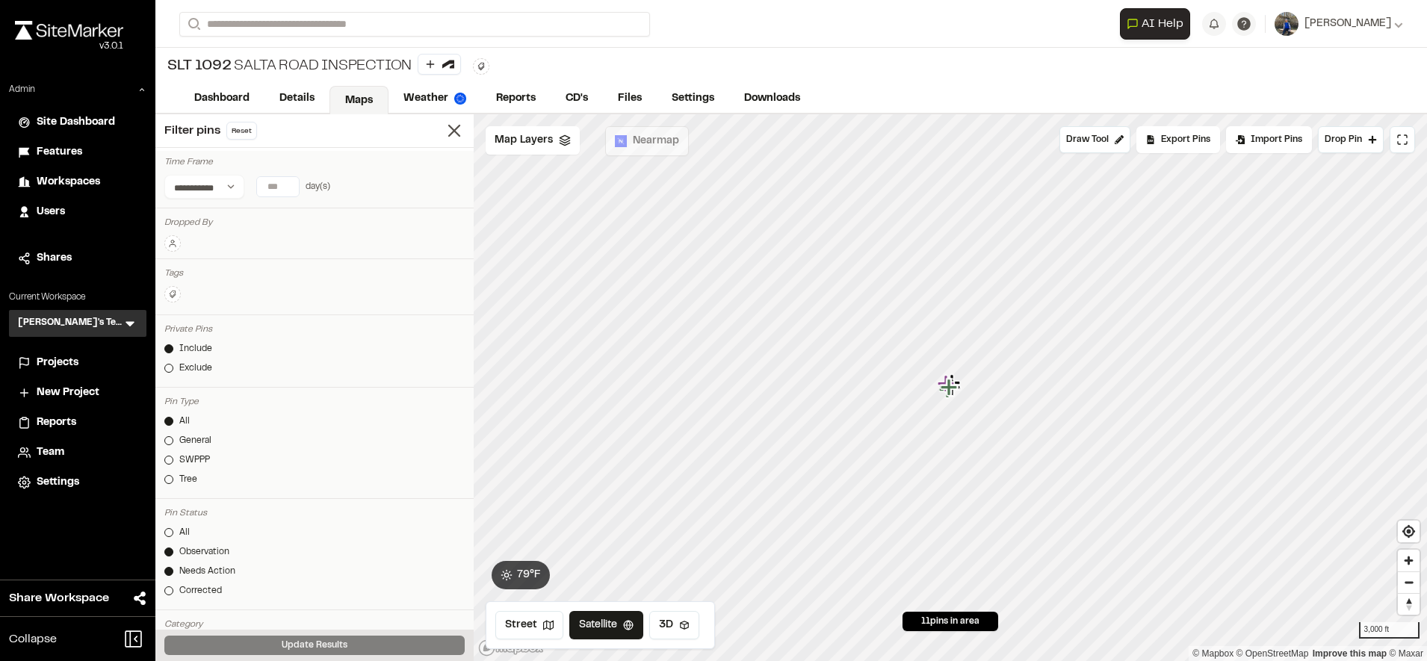
click at [46, 359] on span "Projects" at bounding box center [58, 363] width 42 height 16
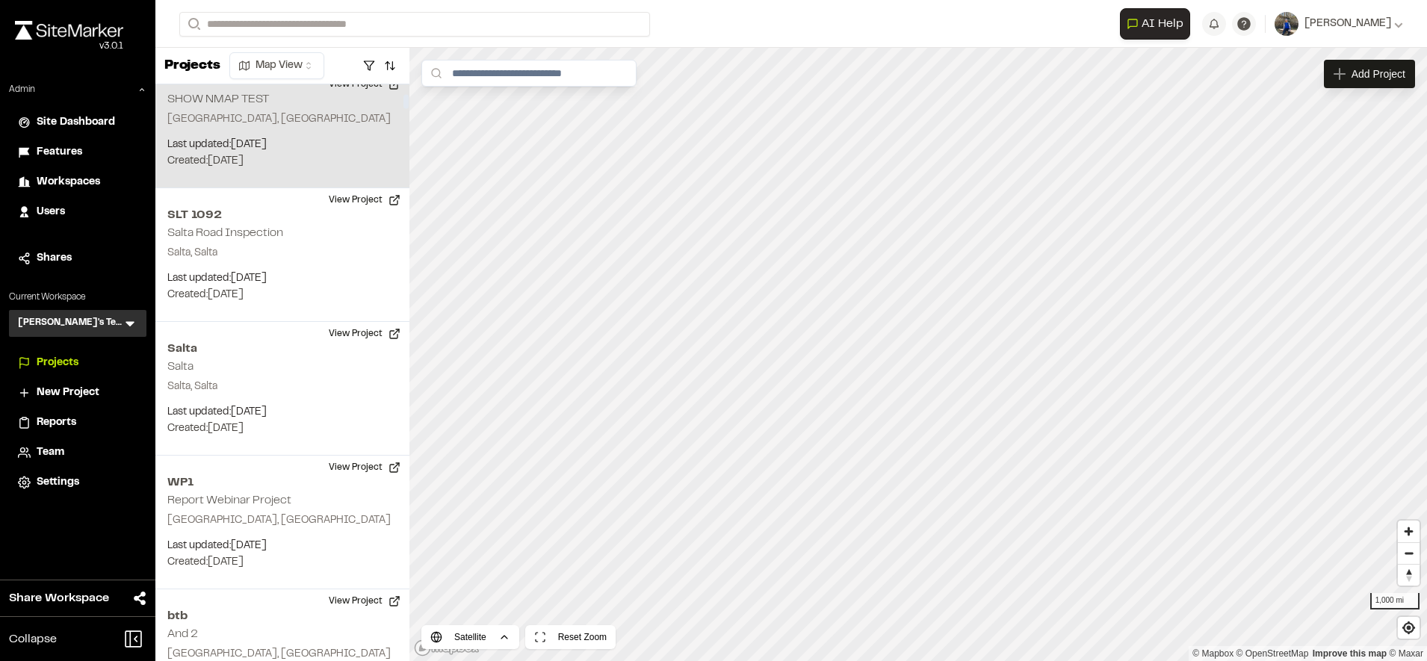
scroll to position [376, 0]
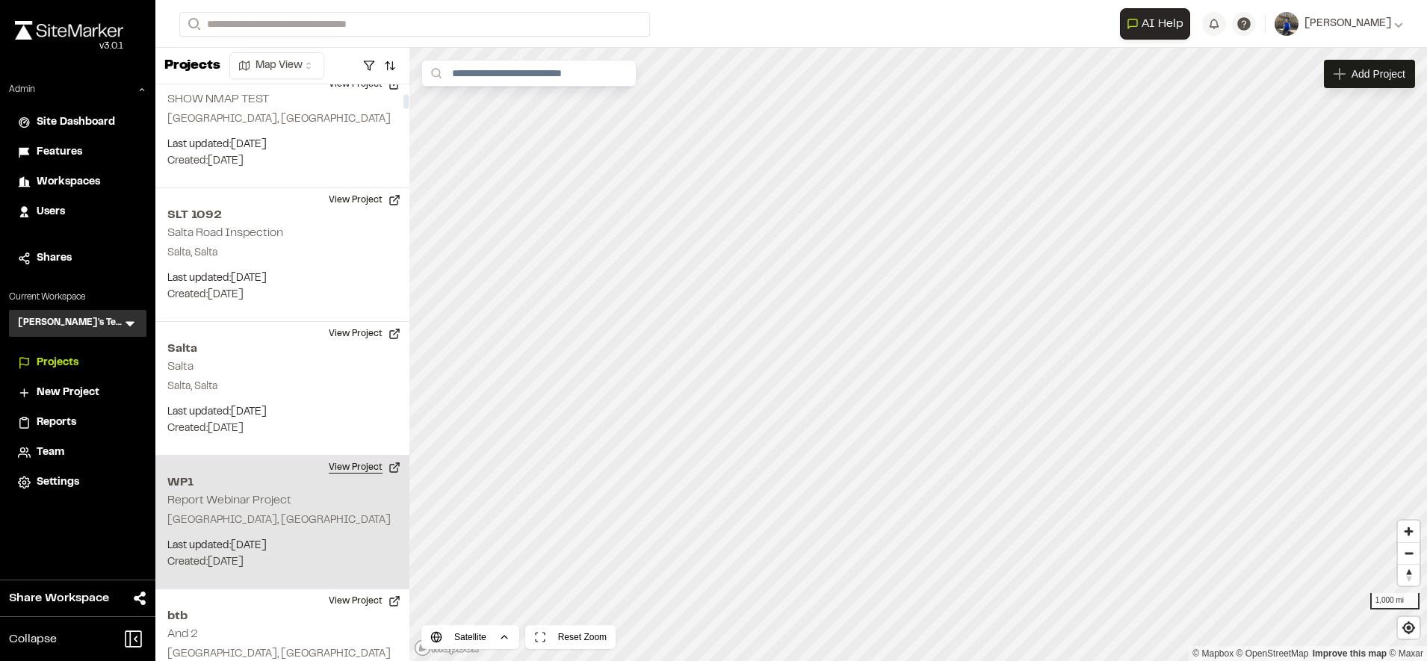
click at [353, 459] on button "View Project" at bounding box center [365, 468] width 90 height 24
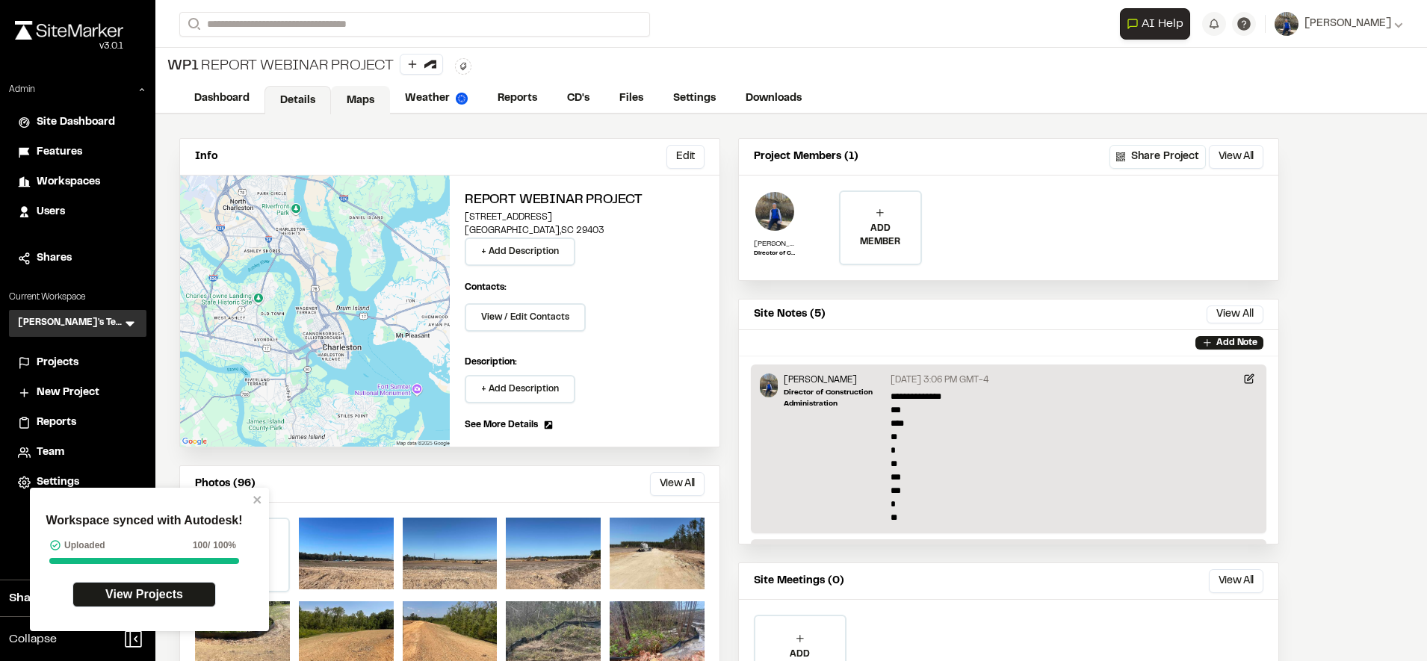
click at [353, 96] on link "Maps" at bounding box center [360, 100] width 59 height 28
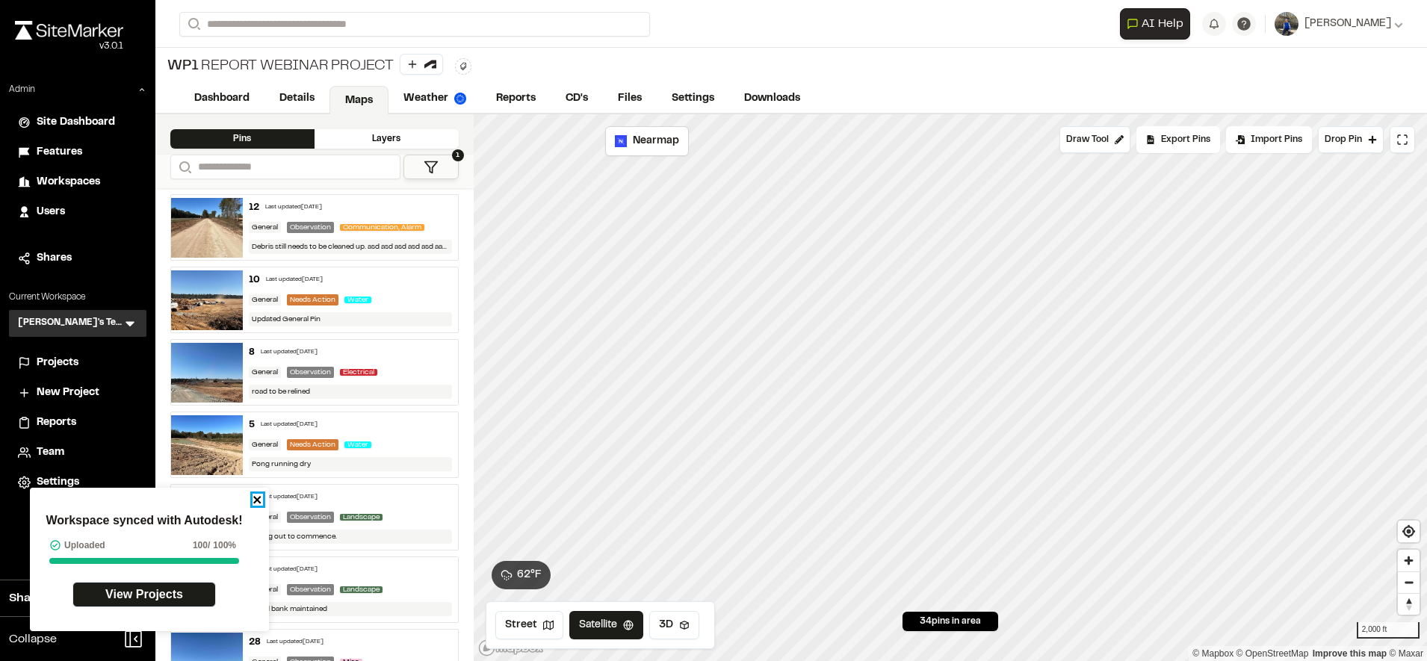
click at [260, 495] on icon "close" at bounding box center [257, 500] width 10 height 12
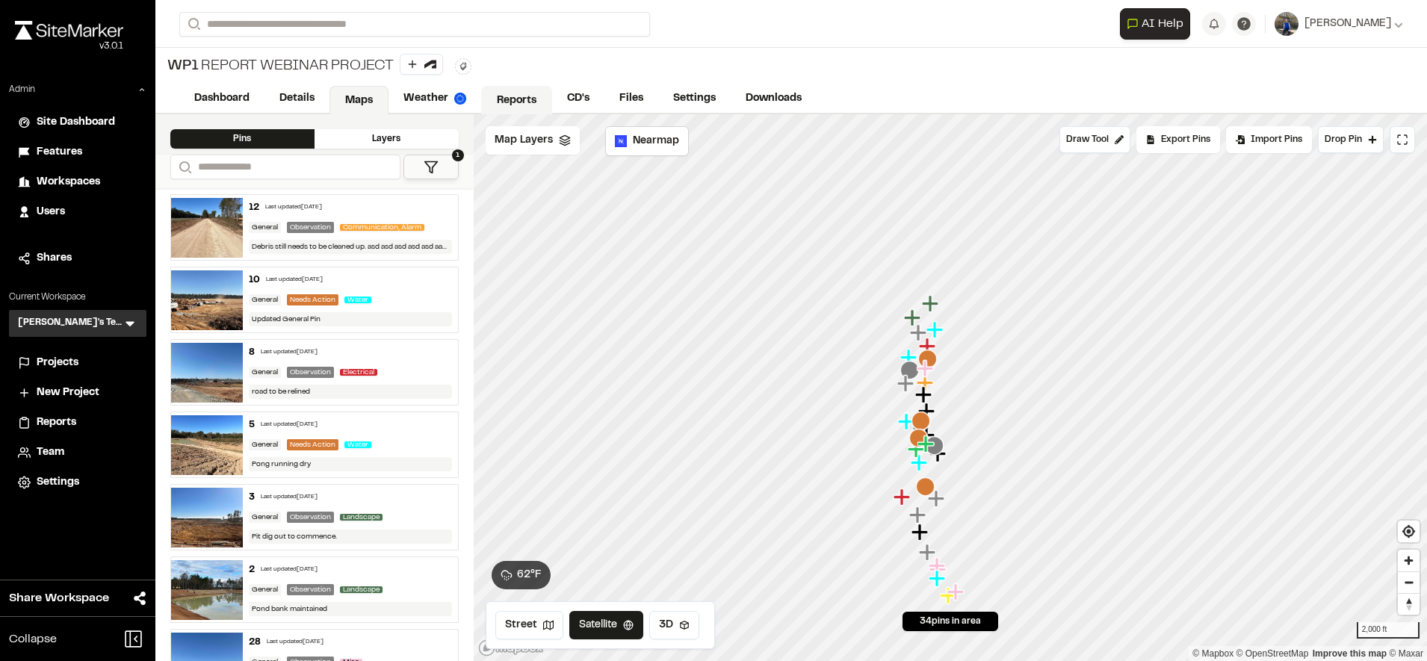
click at [521, 93] on link "Reports" at bounding box center [516, 100] width 71 height 28
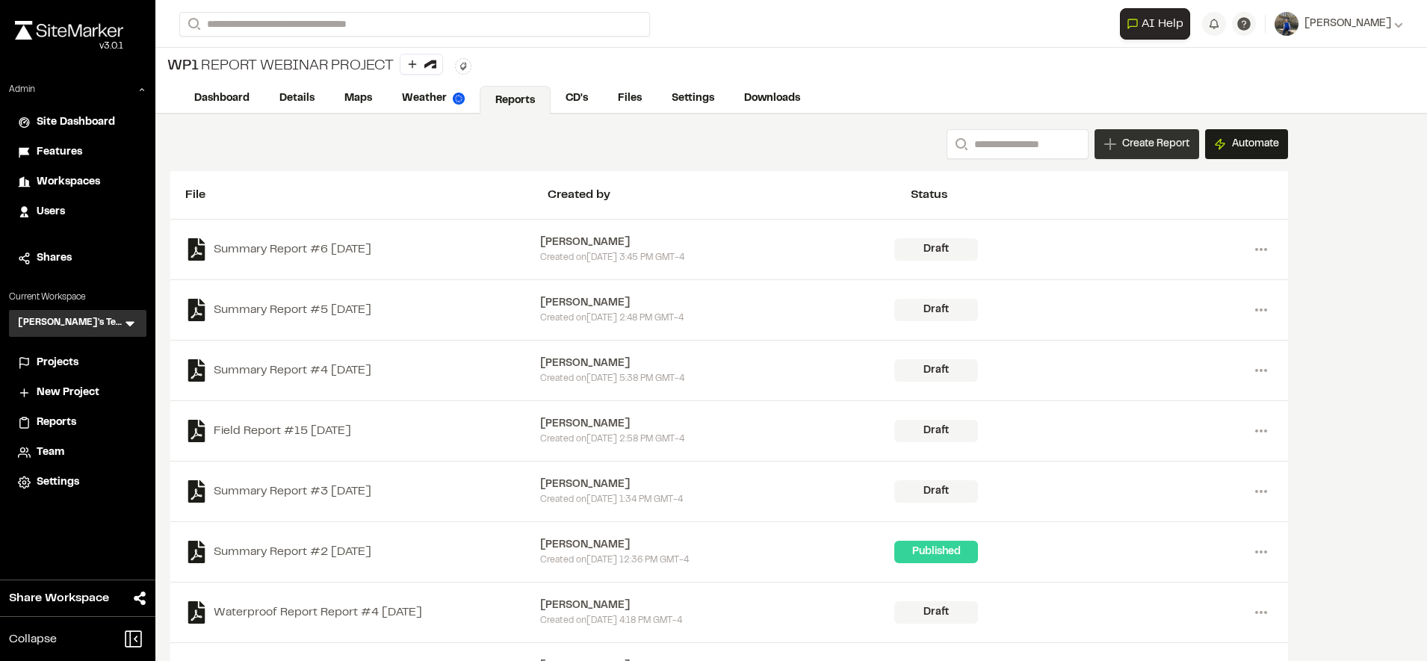
click at [1147, 143] on span "Create Report" at bounding box center [1155, 144] width 67 height 16
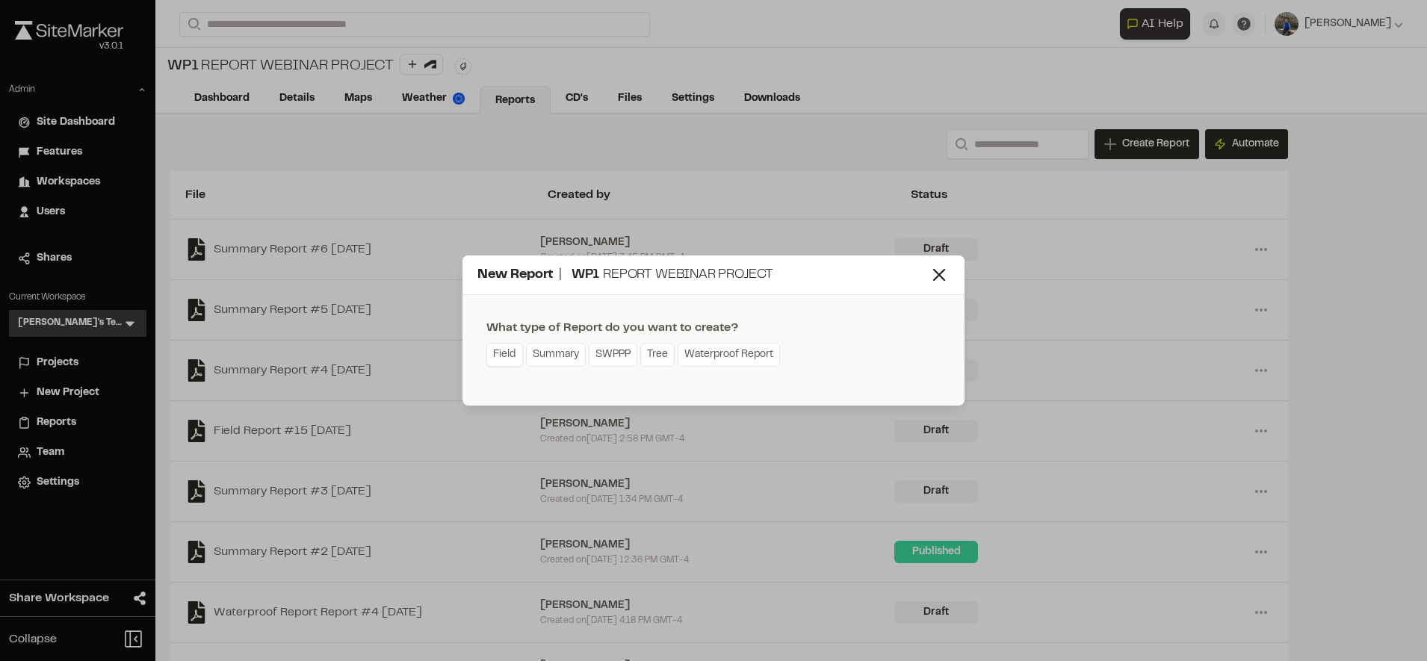
click at [503, 364] on link "Field" at bounding box center [504, 355] width 37 height 24
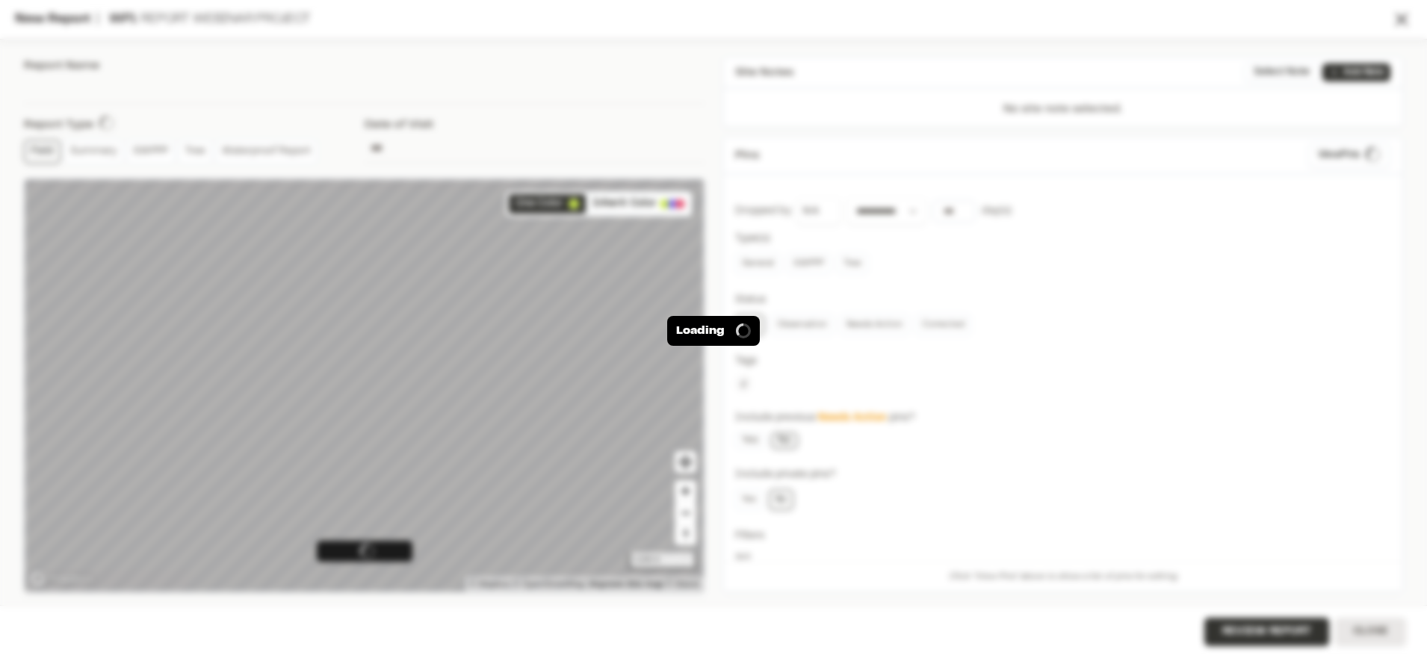
type input "**********"
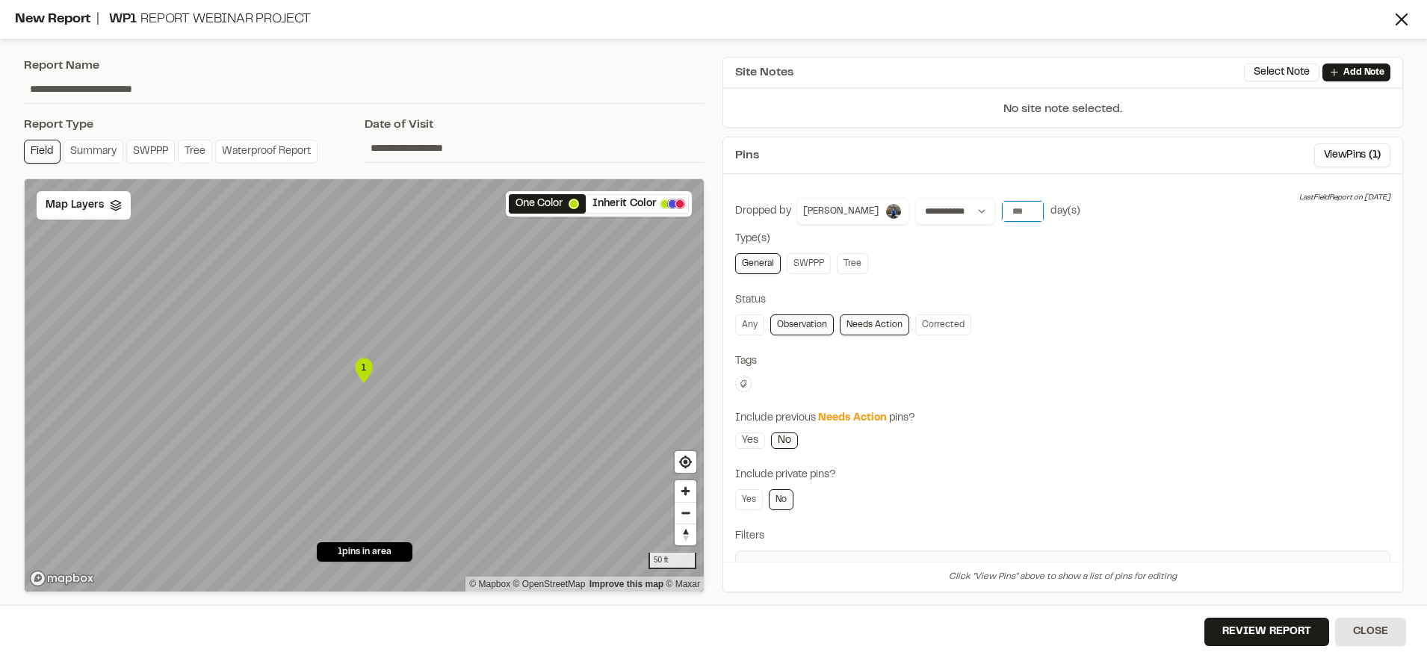
click at [1002, 210] on input "number" at bounding box center [1023, 211] width 42 height 21
type input "**"
click at [1224, 318] on div "Any Observation Needs Action Corrected" at bounding box center [1062, 324] width 655 height 21
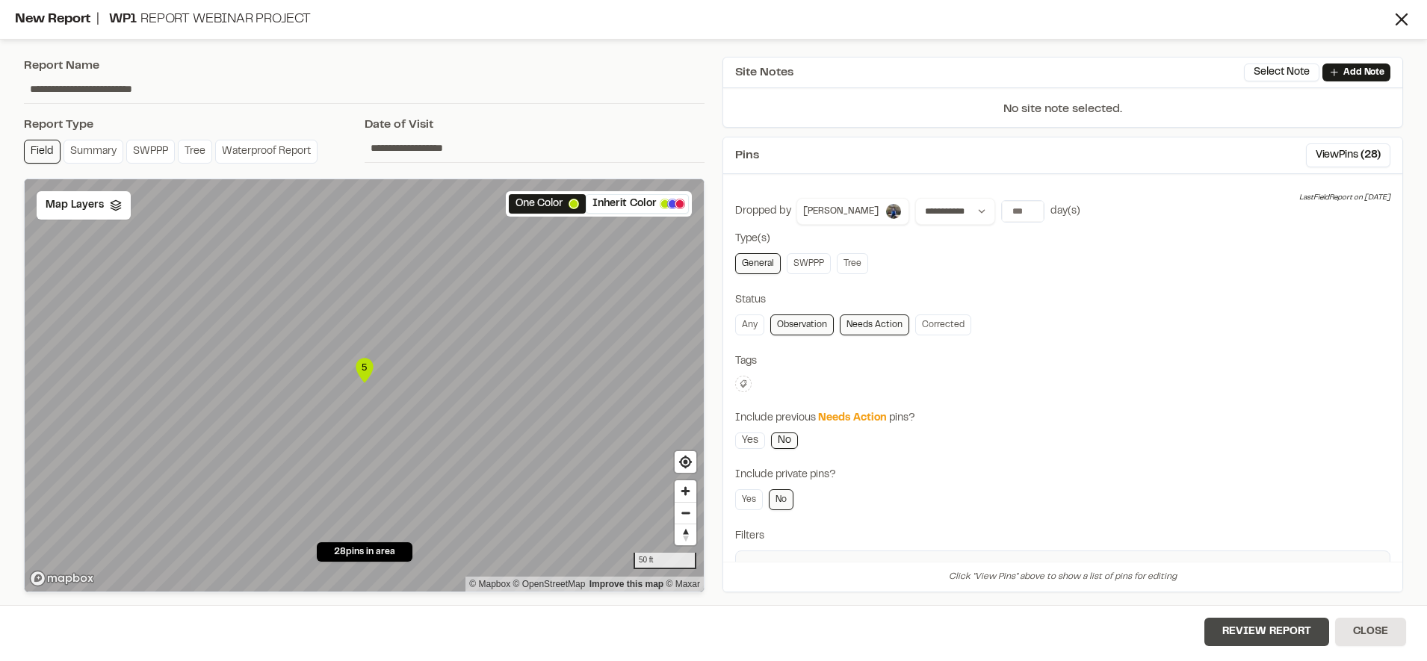
click at [1276, 635] on button "Review Report" at bounding box center [1266, 632] width 125 height 28
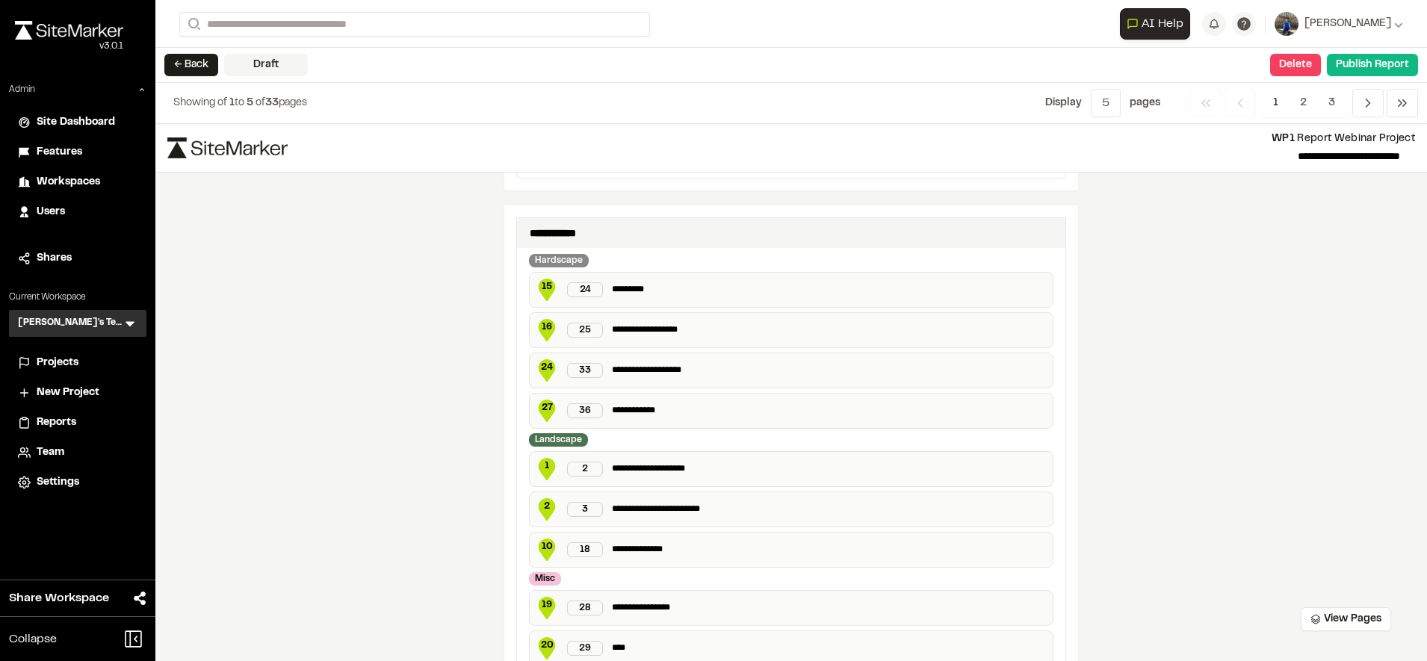
scroll to position [642, 0]
click at [722, 374] on p "**********" at bounding box center [829, 371] width 435 height 15
click at [1189, 399] on div "**********" at bounding box center [790, 392] width 1271 height 537
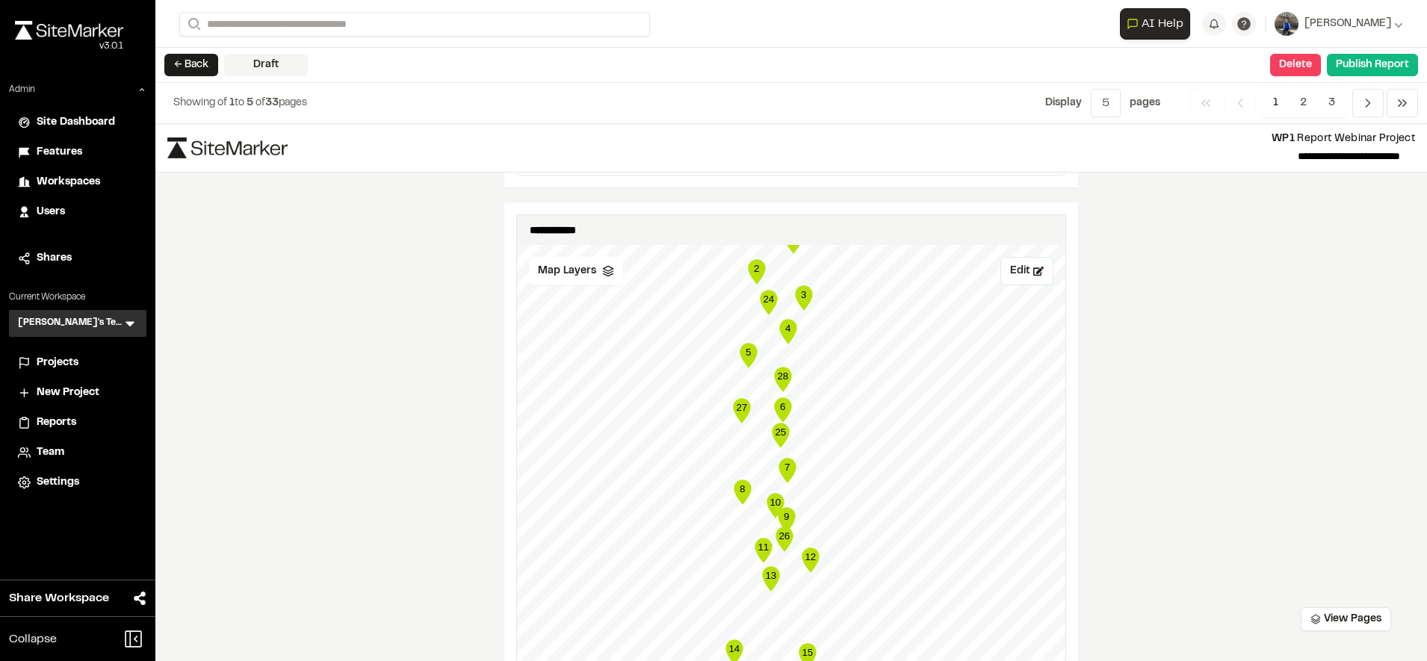
scroll to position [2390, 0]
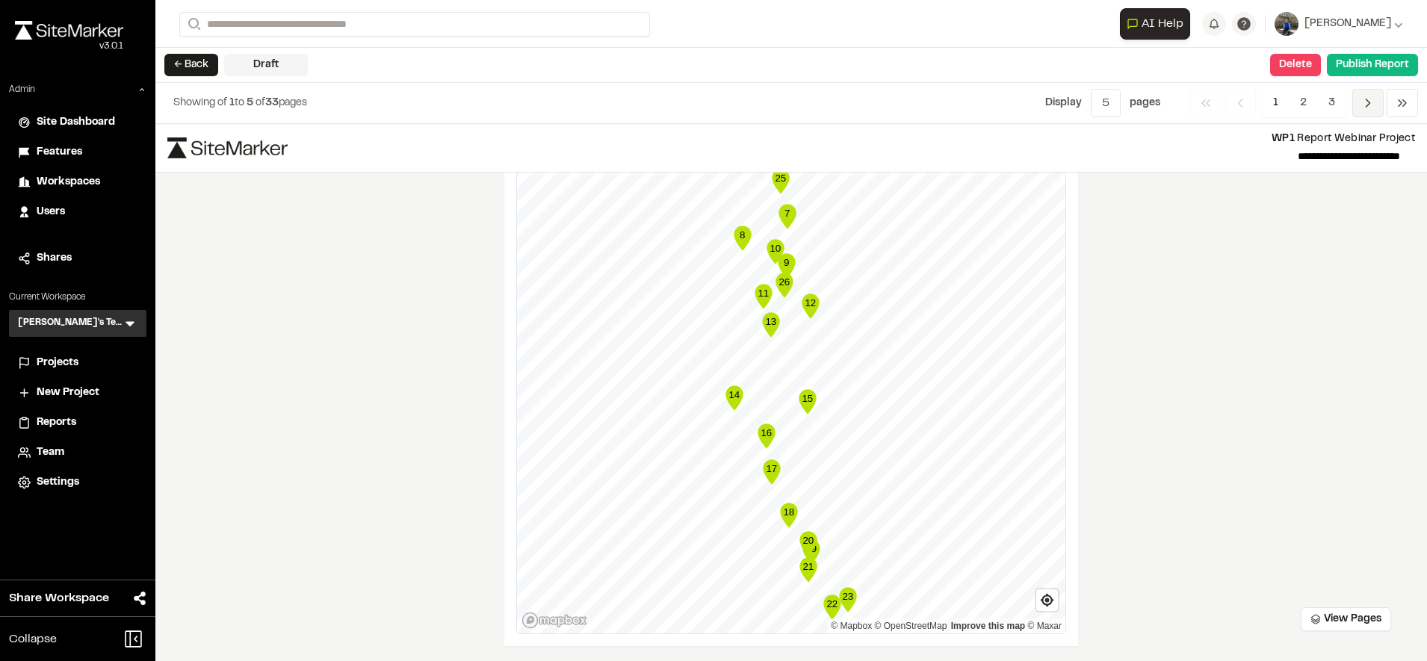
click at [1369, 105] on icon "Navigation" at bounding box center [1367, 103] width 15 height 15
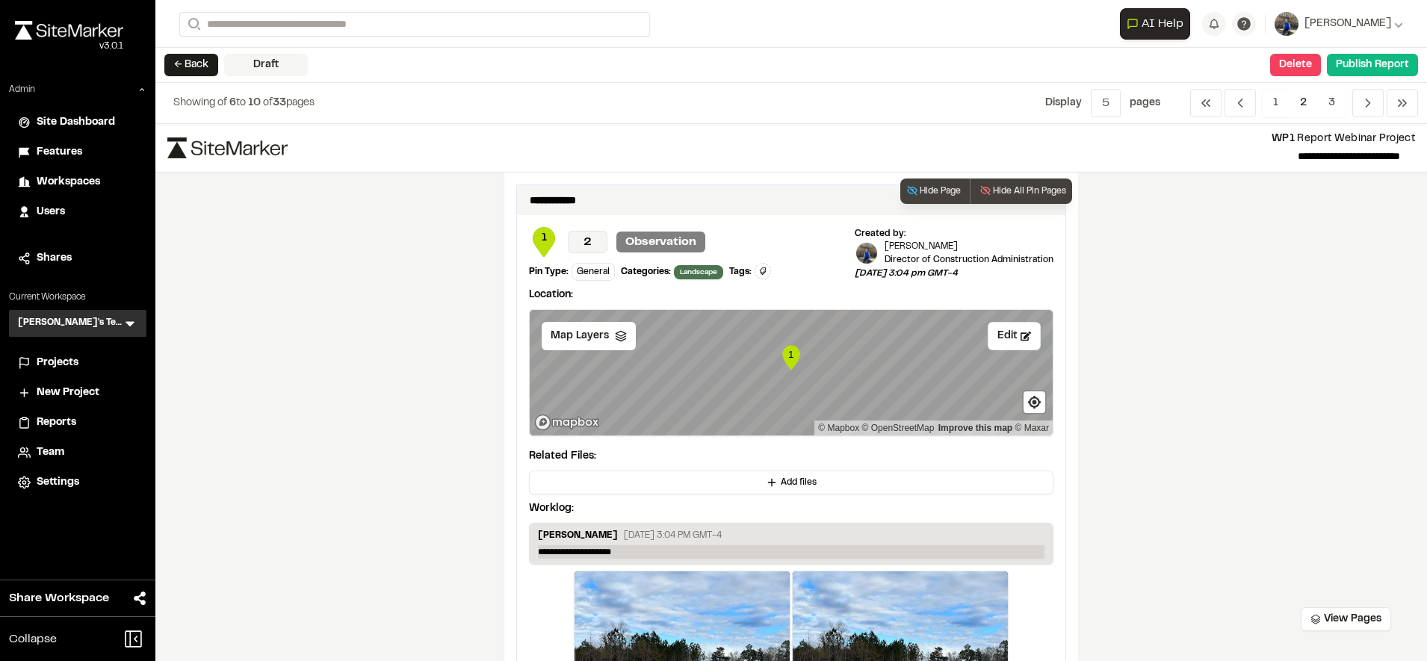
click at [661, 550] on p "**********" at bounding box center [791, 551] width 506 height 13
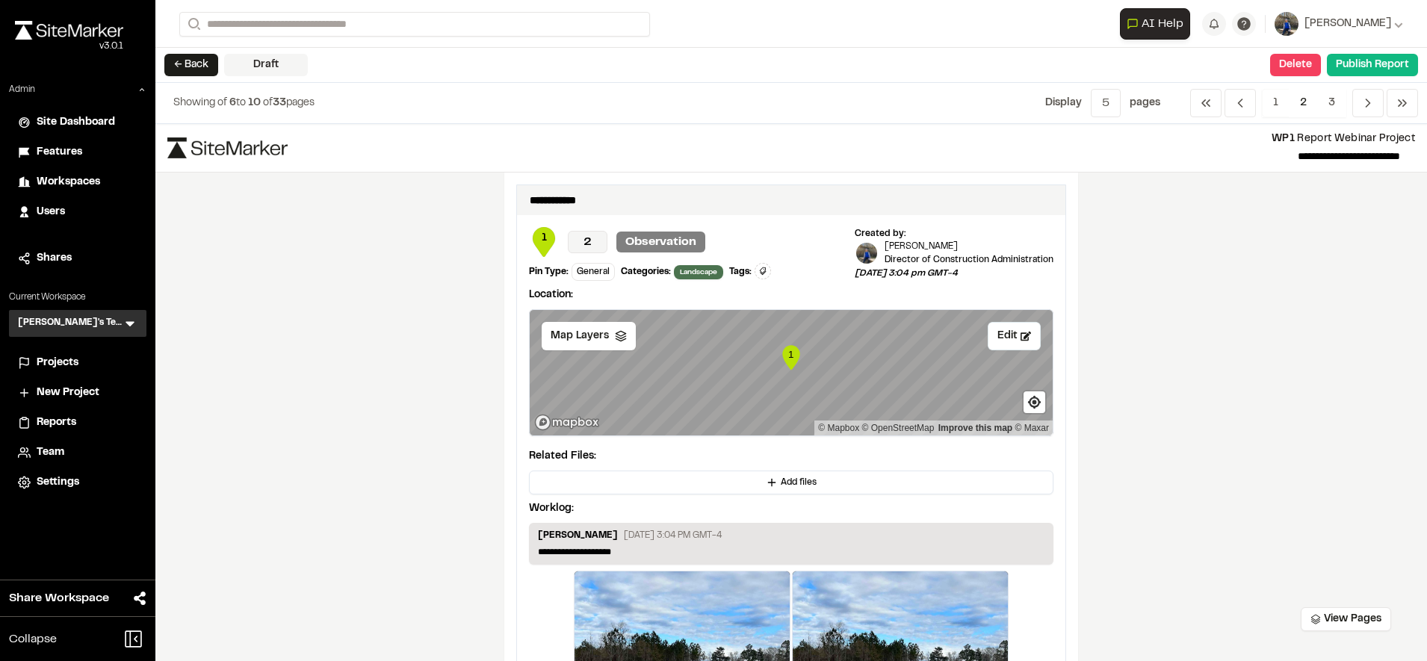
click at [438, 412] on div "**********" at bounding box center [790, 392] width 1271 height 537
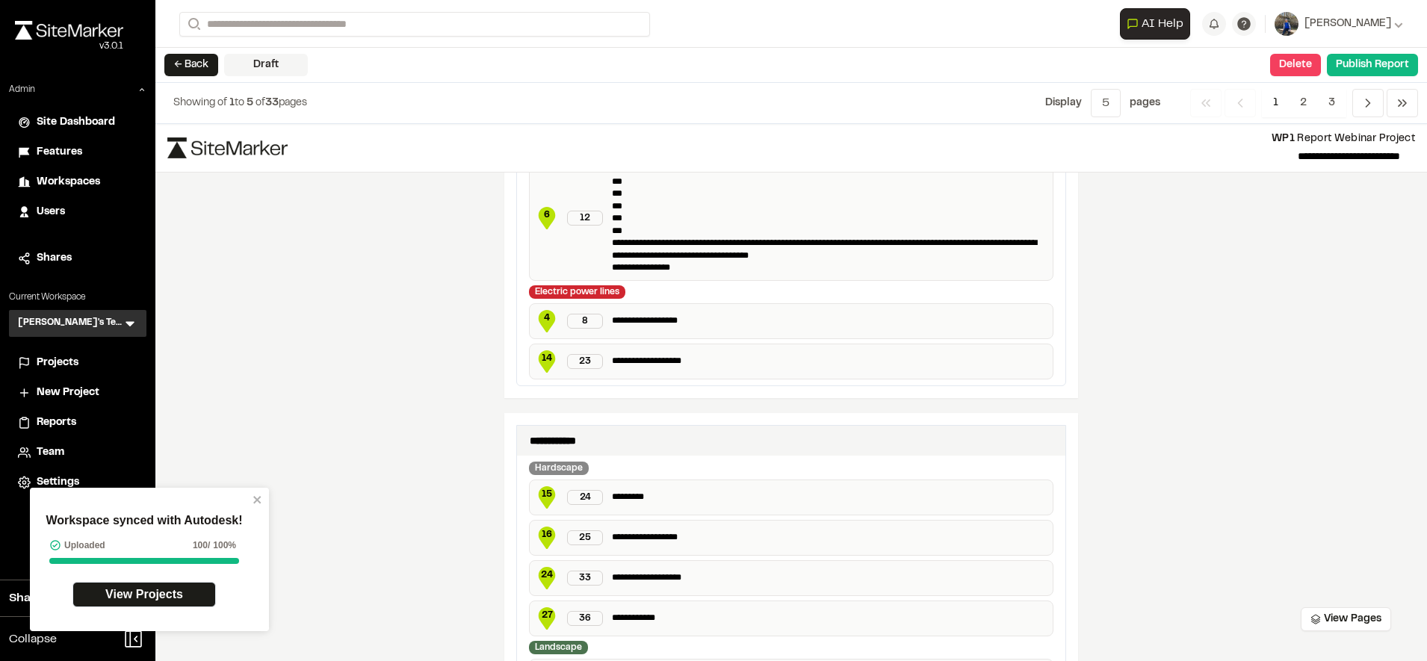
scroll to position [657, 0]
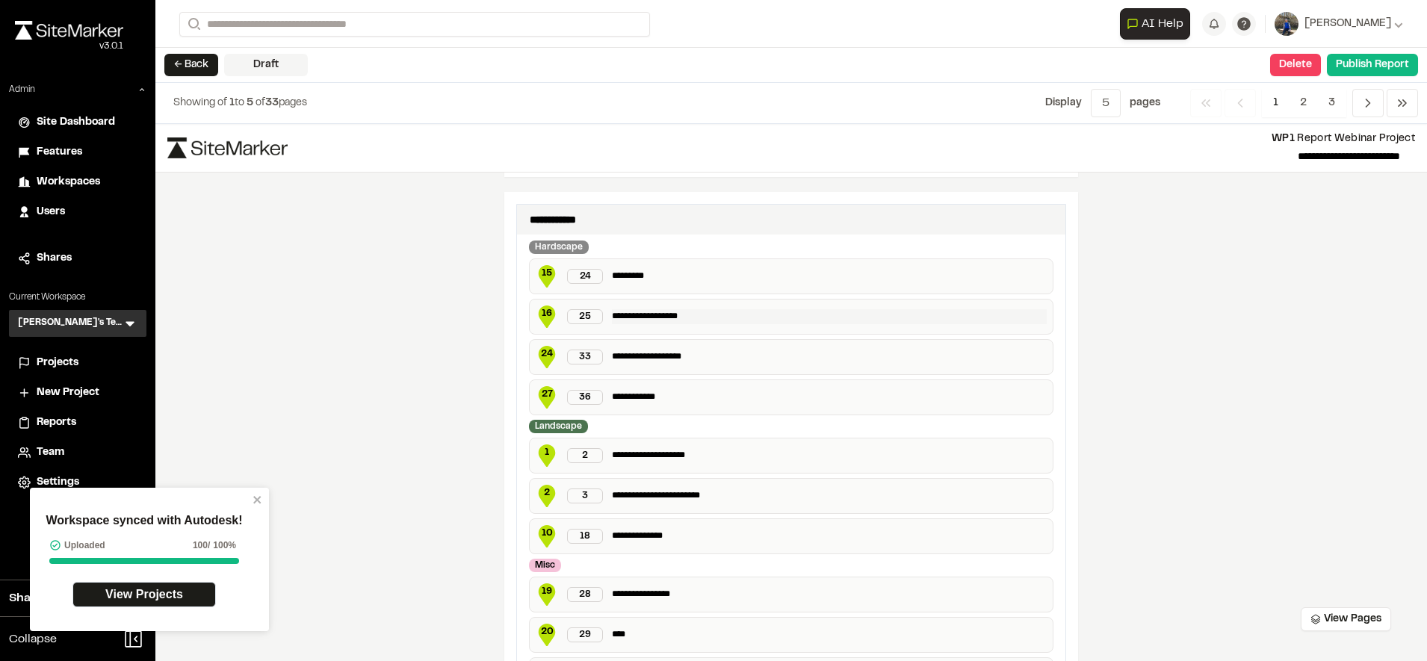
click at [727, 317] on p "**********" at bounding box center [829, 316] width 435 height 15
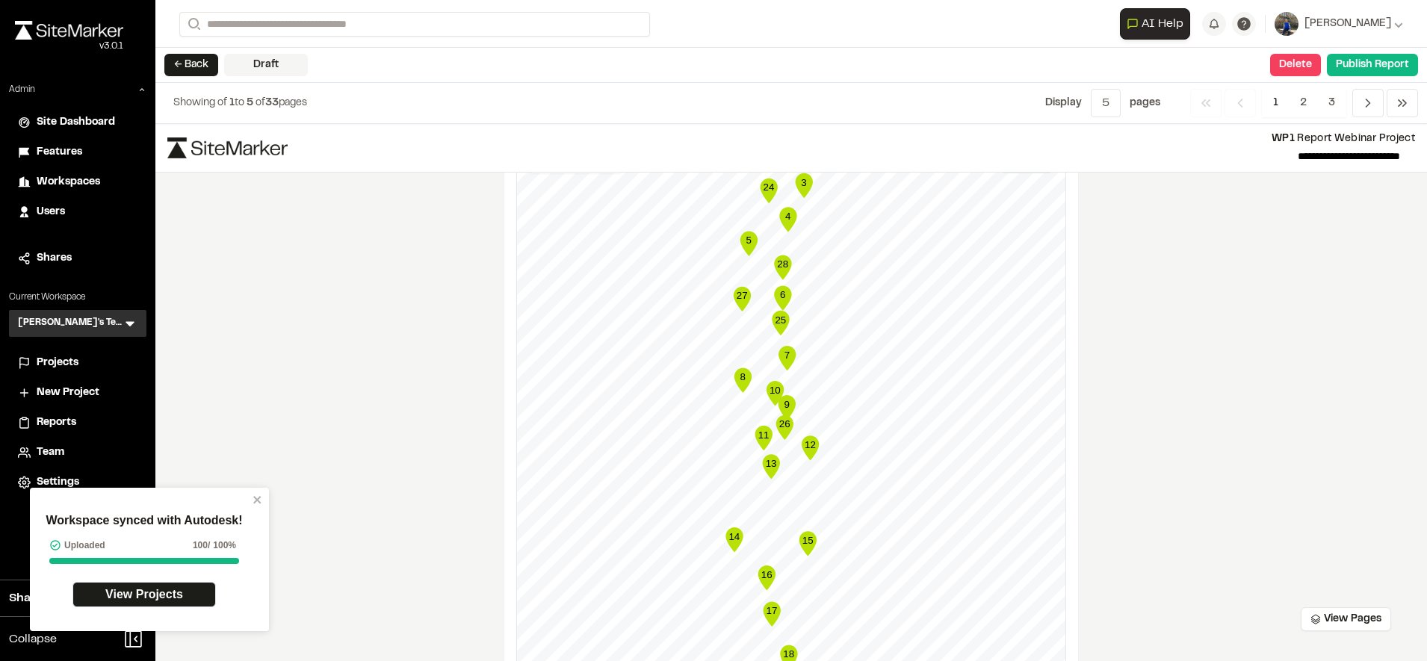
scroll to position [2390, 0]
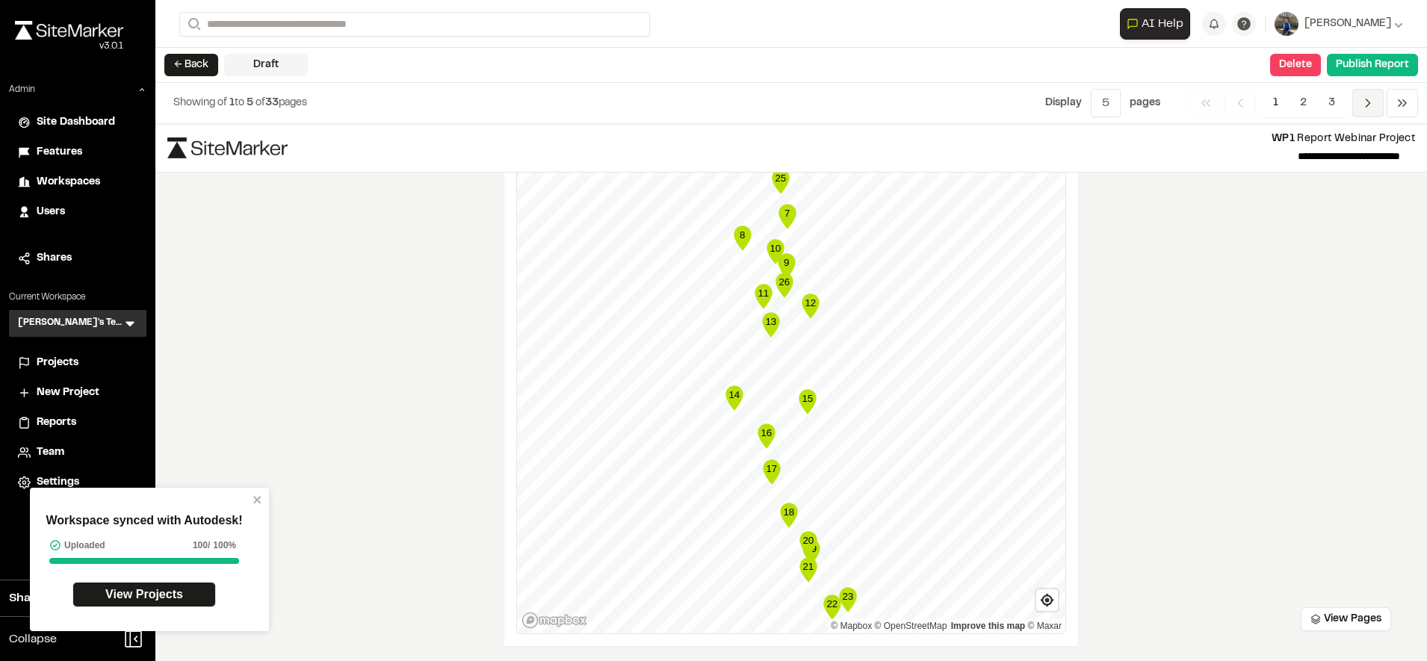
click at [1371, 99] on icon "Navigation" at bounding box center [1367, 103] width 15 height 15
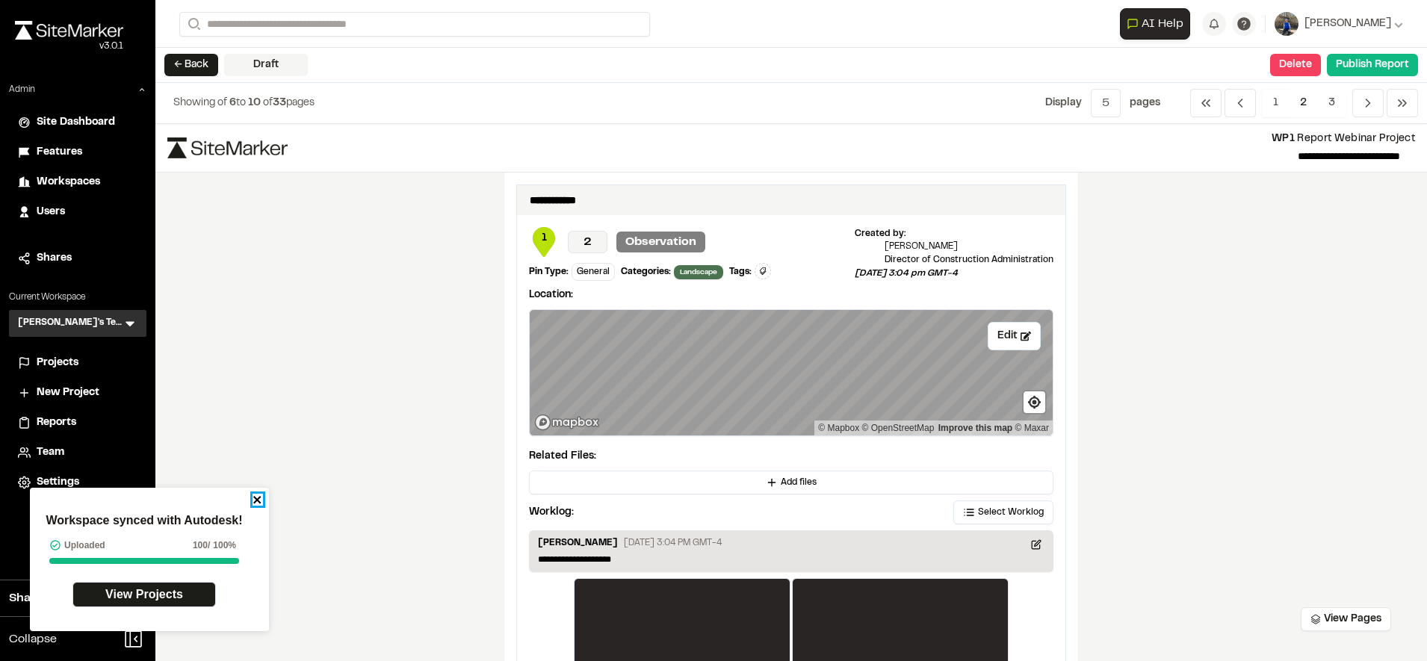
click at [259, 501] on icon "close" at bounding box center [257, 500] width 10 height 12
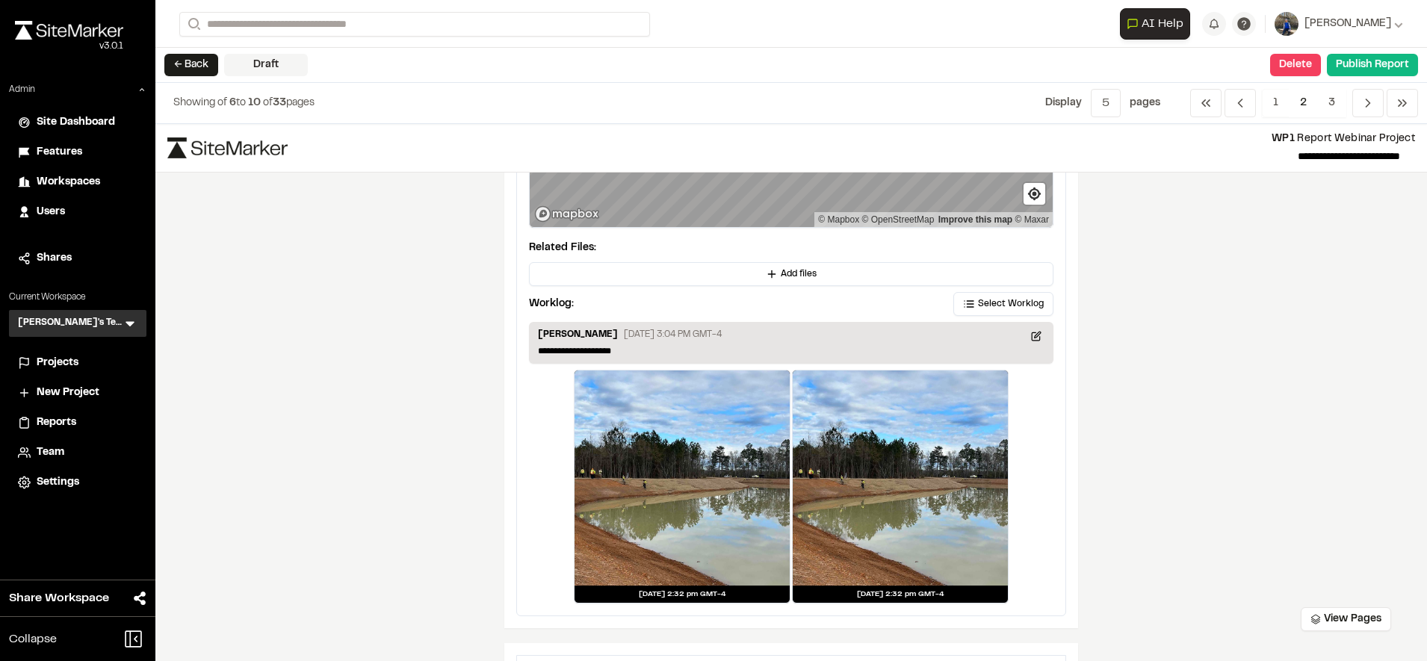
scroll to position [244, 0]
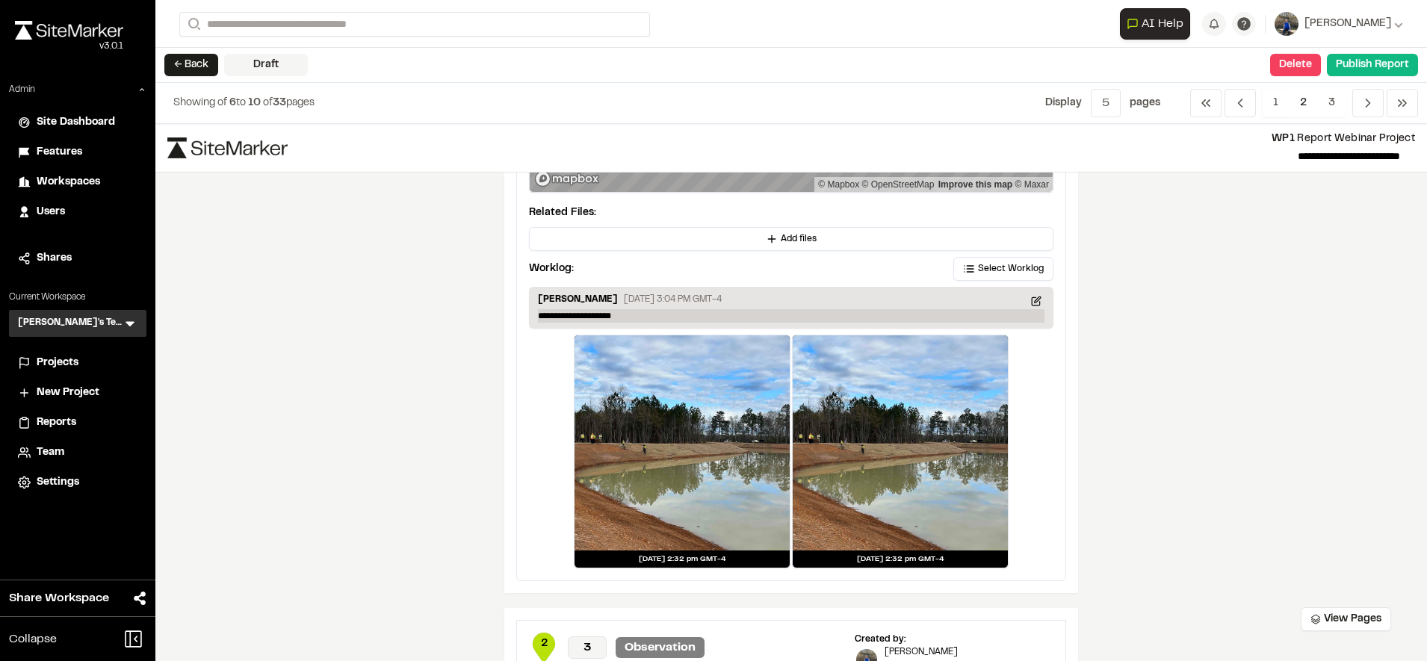
click at [858, 321] on p "**********" at bounding box center [791, 315] width 506 height 13
